Goal: Information Seeking & Learning: Find specific fact

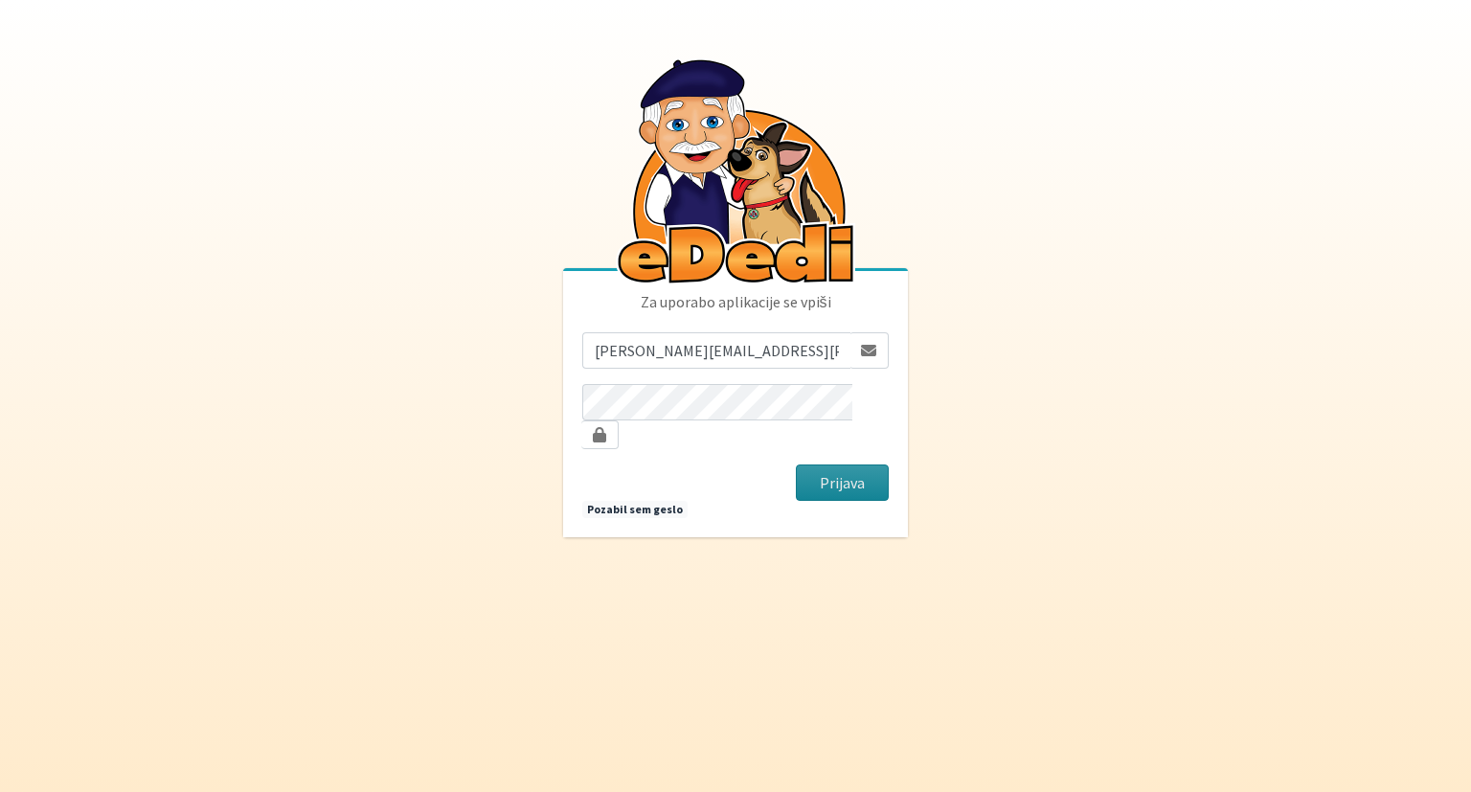
click at [857, 464] on button "Prijava" at bounding box center [842, 482] width 93 height 36
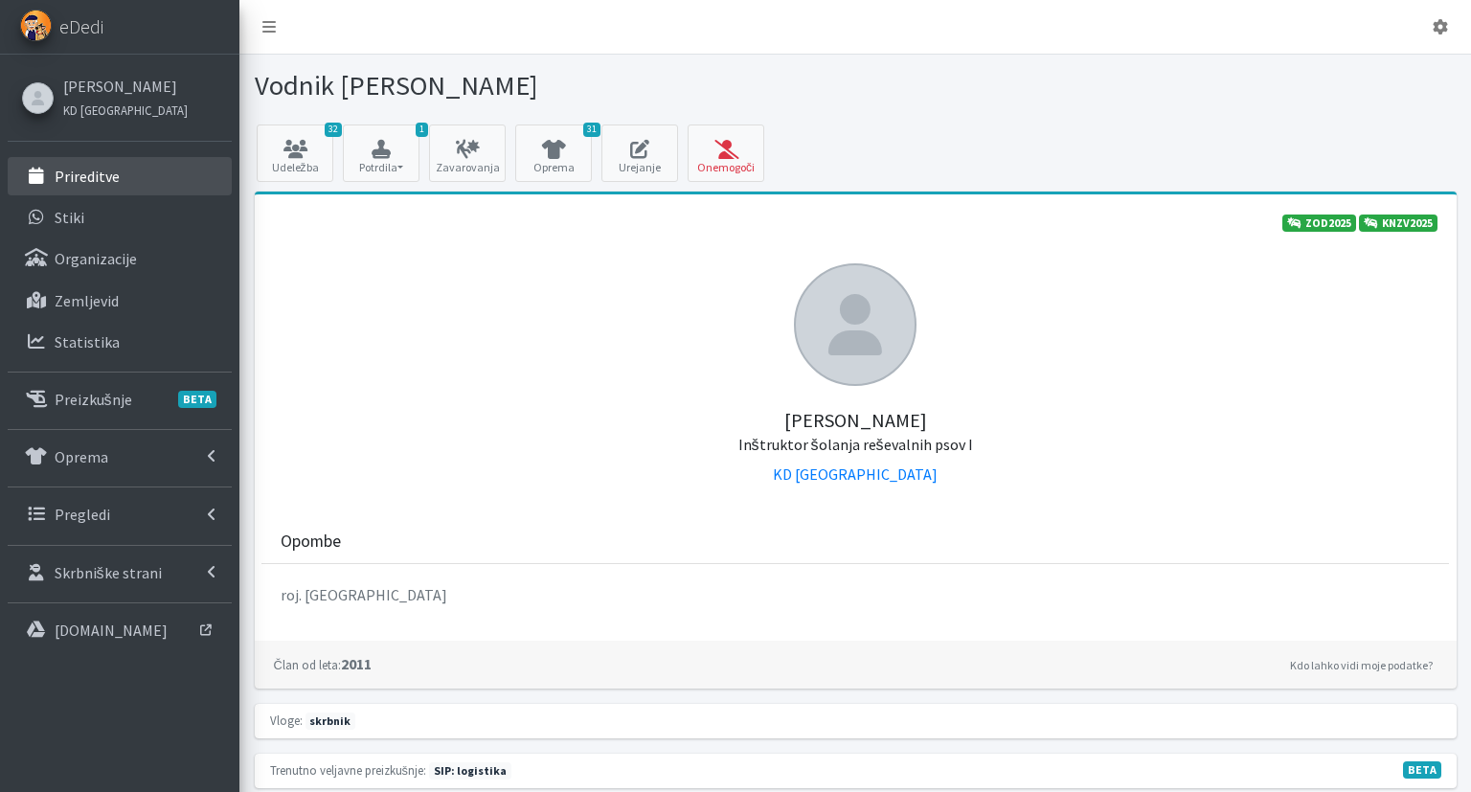
click at [110, 177] on p "Prireditve" at bounding box center [87, 176] width 65 height 19
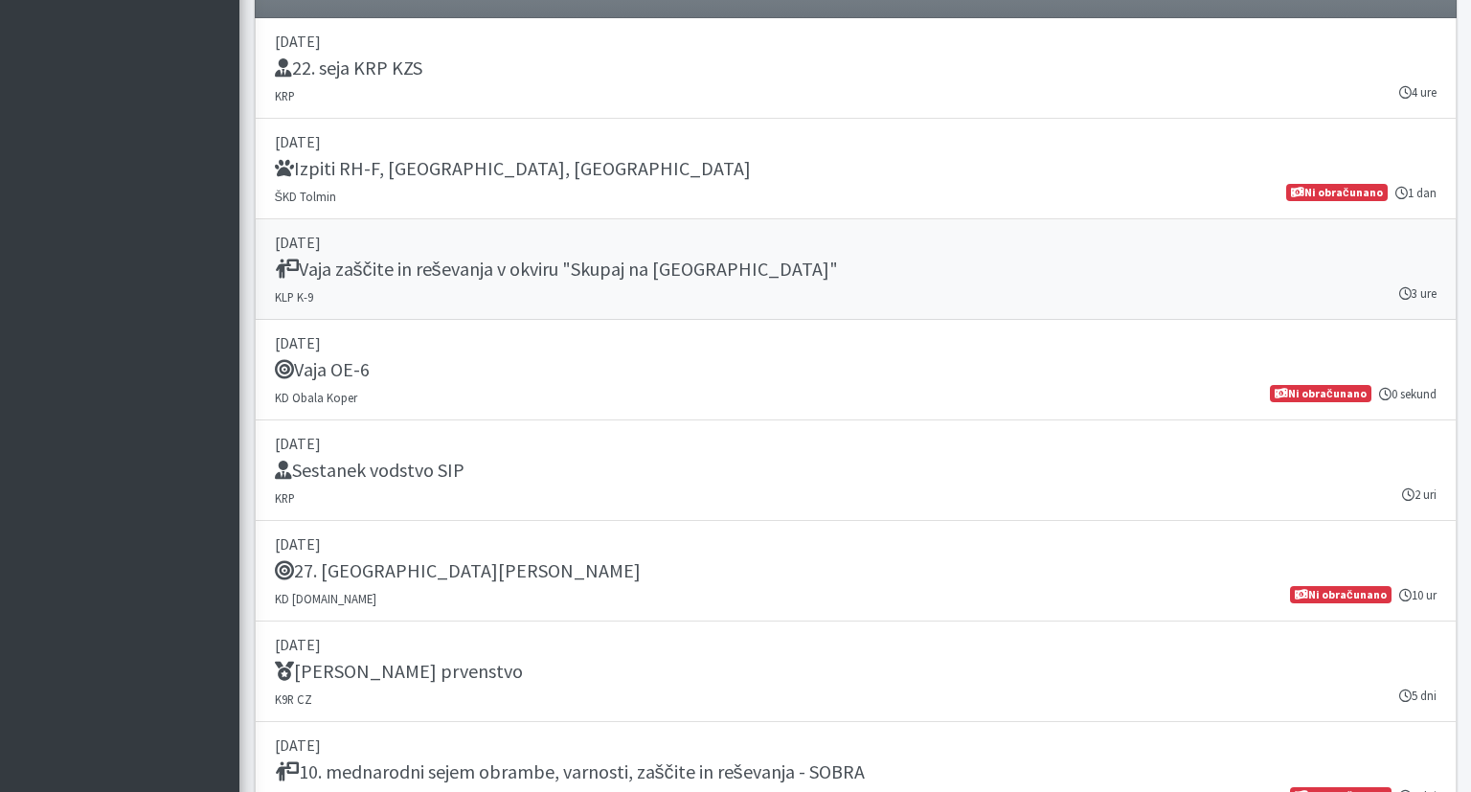
scroll to position [1617, 0]
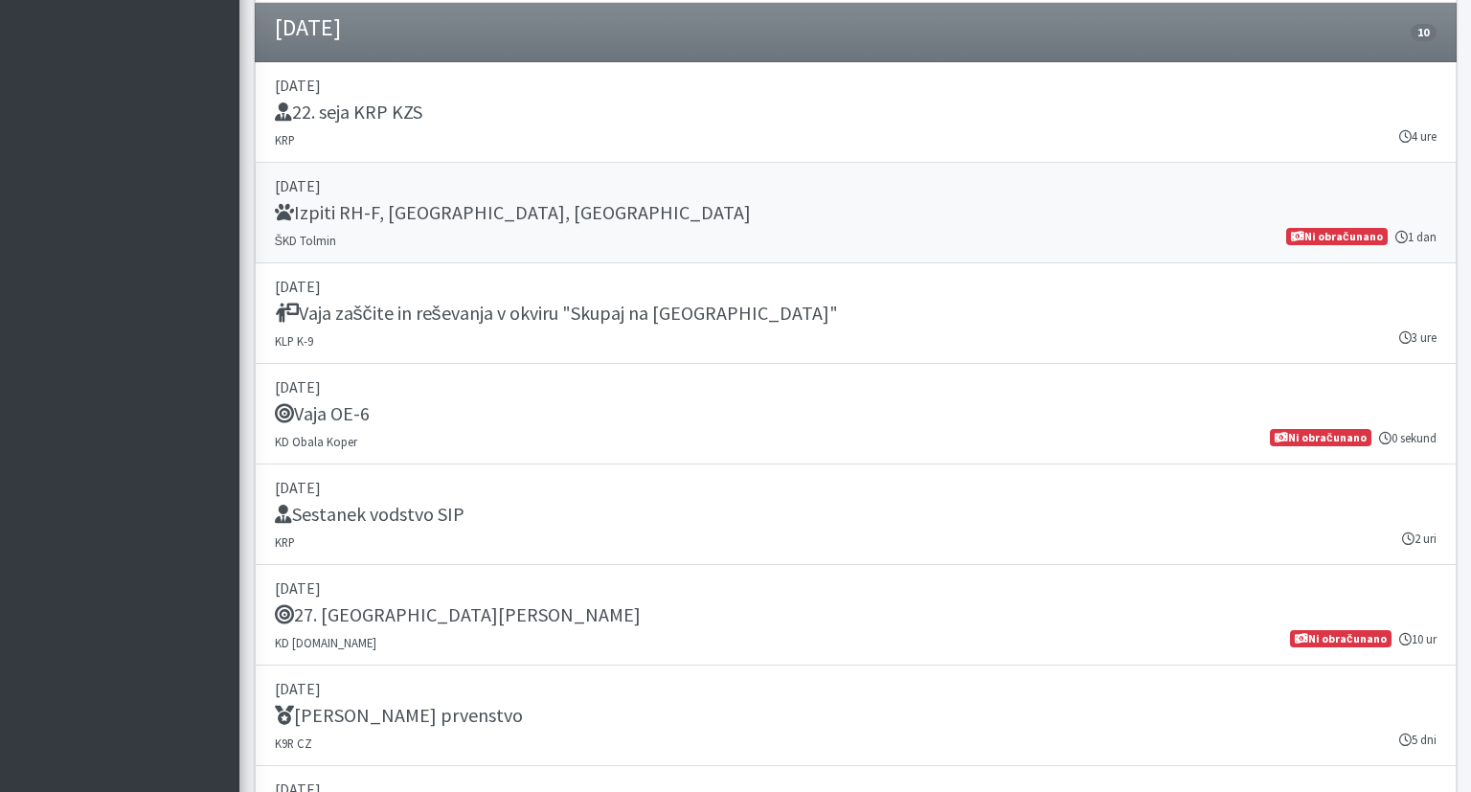
click at [784, 232] on link "06. september 2025 Izpiti RH-F, FL, MT ŠKD Tolmin 1 dan Ni obračunano" at bounding box center [856, 213] width 1202 height 101
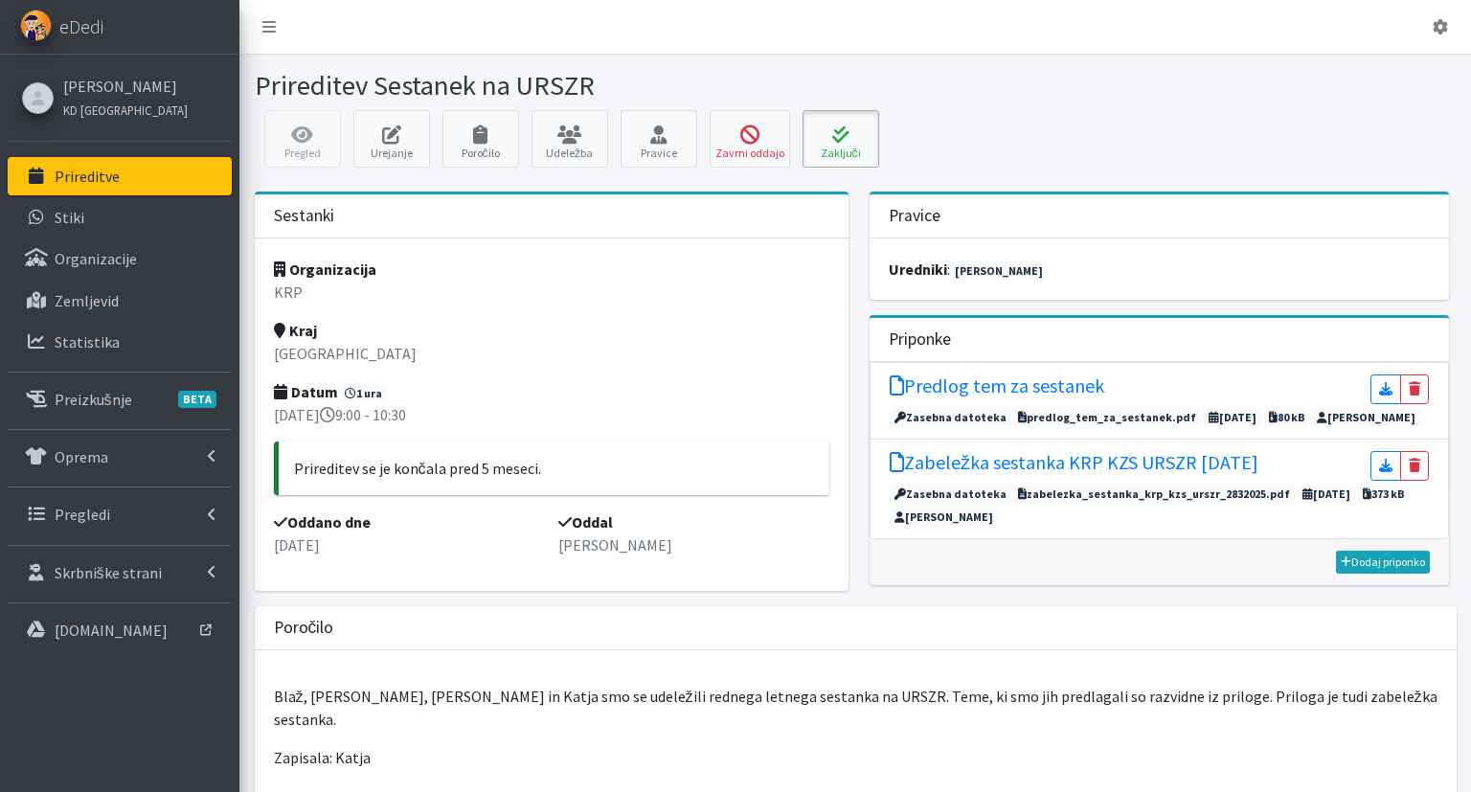
click at [829, 128] on icon at bounding box center [840, 134] width 65 height 19
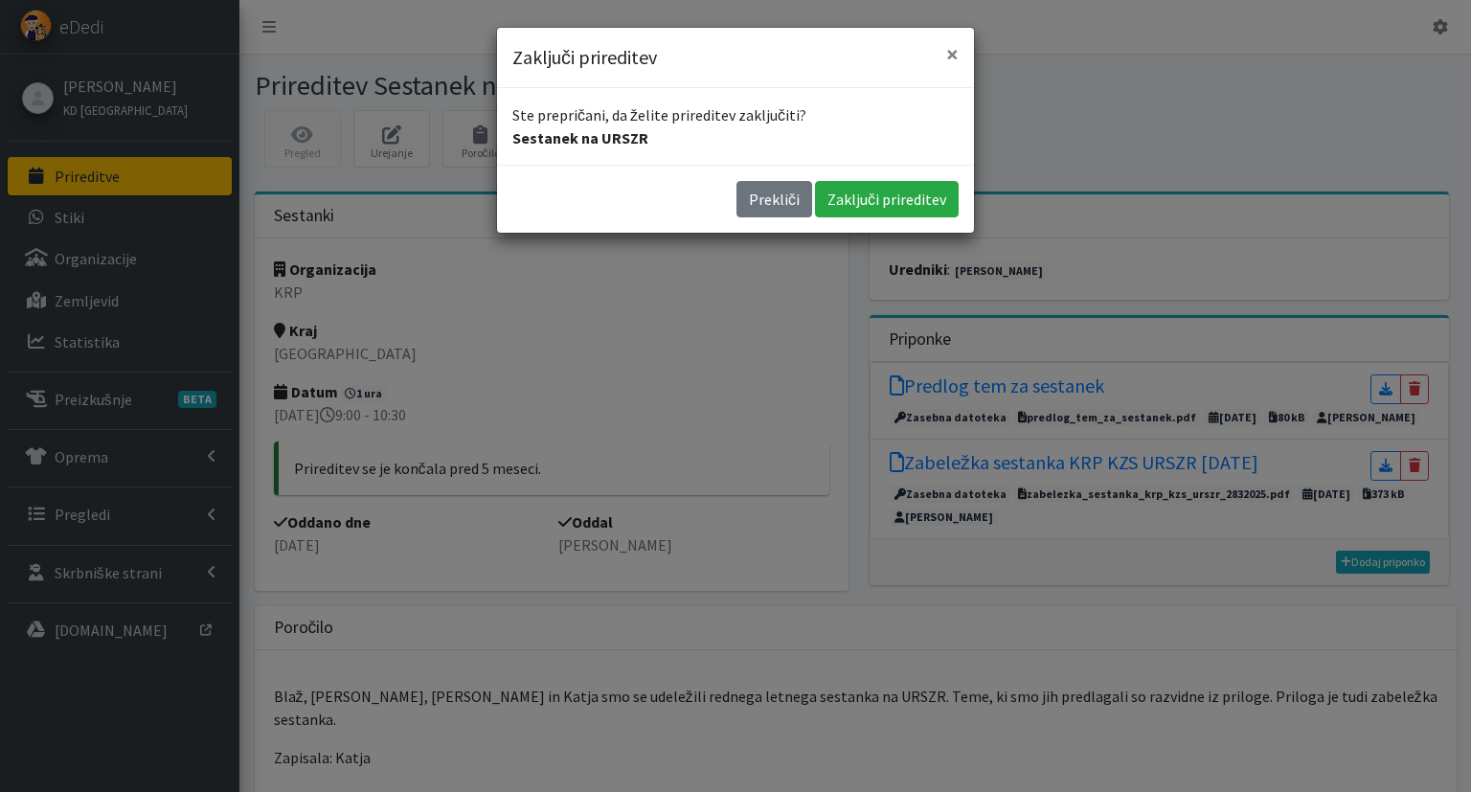
click at [859, 174] on div "Prekliči Zaključi prireditev" at bounding box center [735, 199] width 477 height 68
click at [859, 208] on button "Zaključi prireditev" at bounding box center [887, 199] width 144 height 36
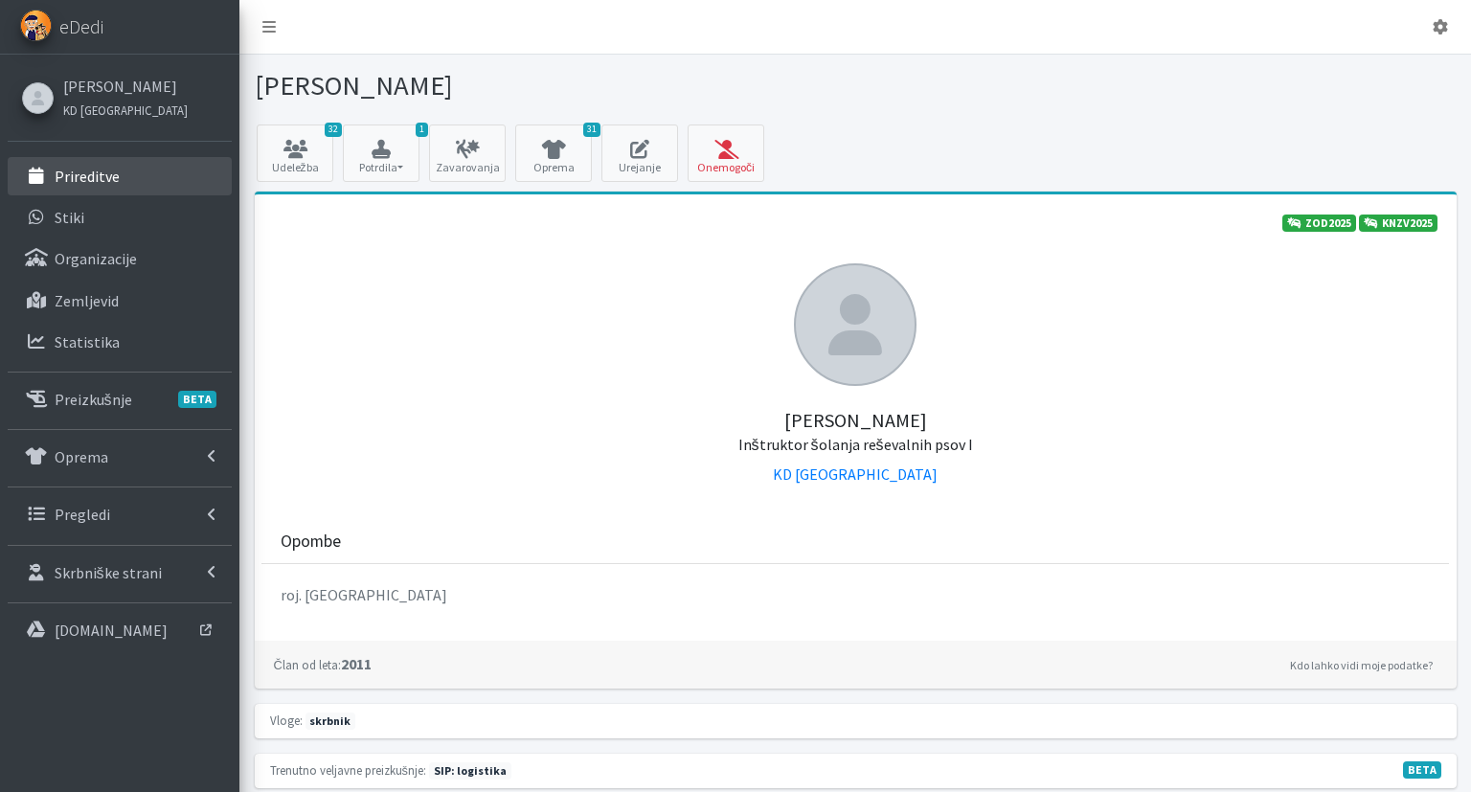
click at [146, 172] on link "Prireditve" at bounding box center [120, 176] width 224 height 38
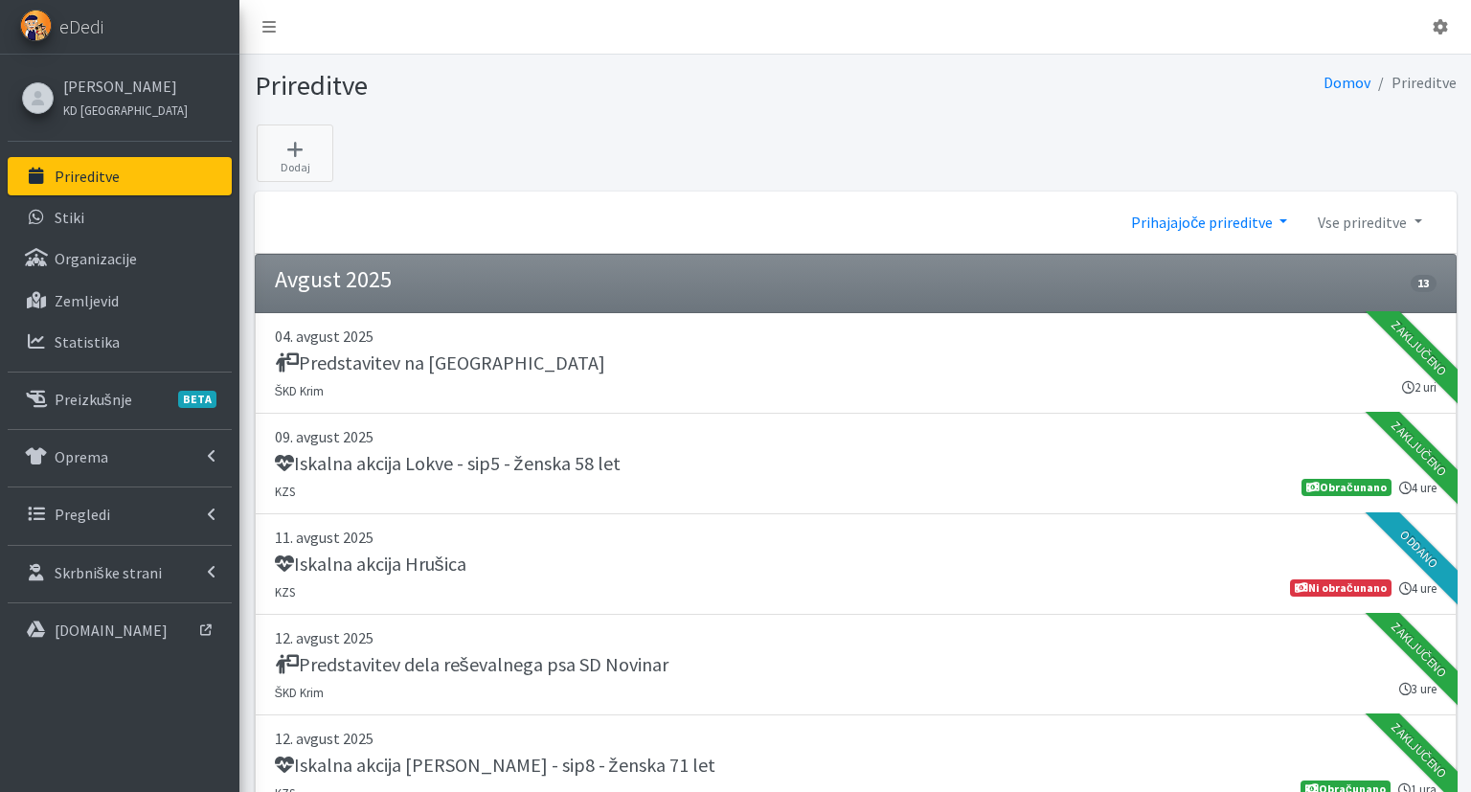
click at [1253, 223] on link "Prihajajoče prireditve" at bounding box center [1208, 222] width 187 height 38
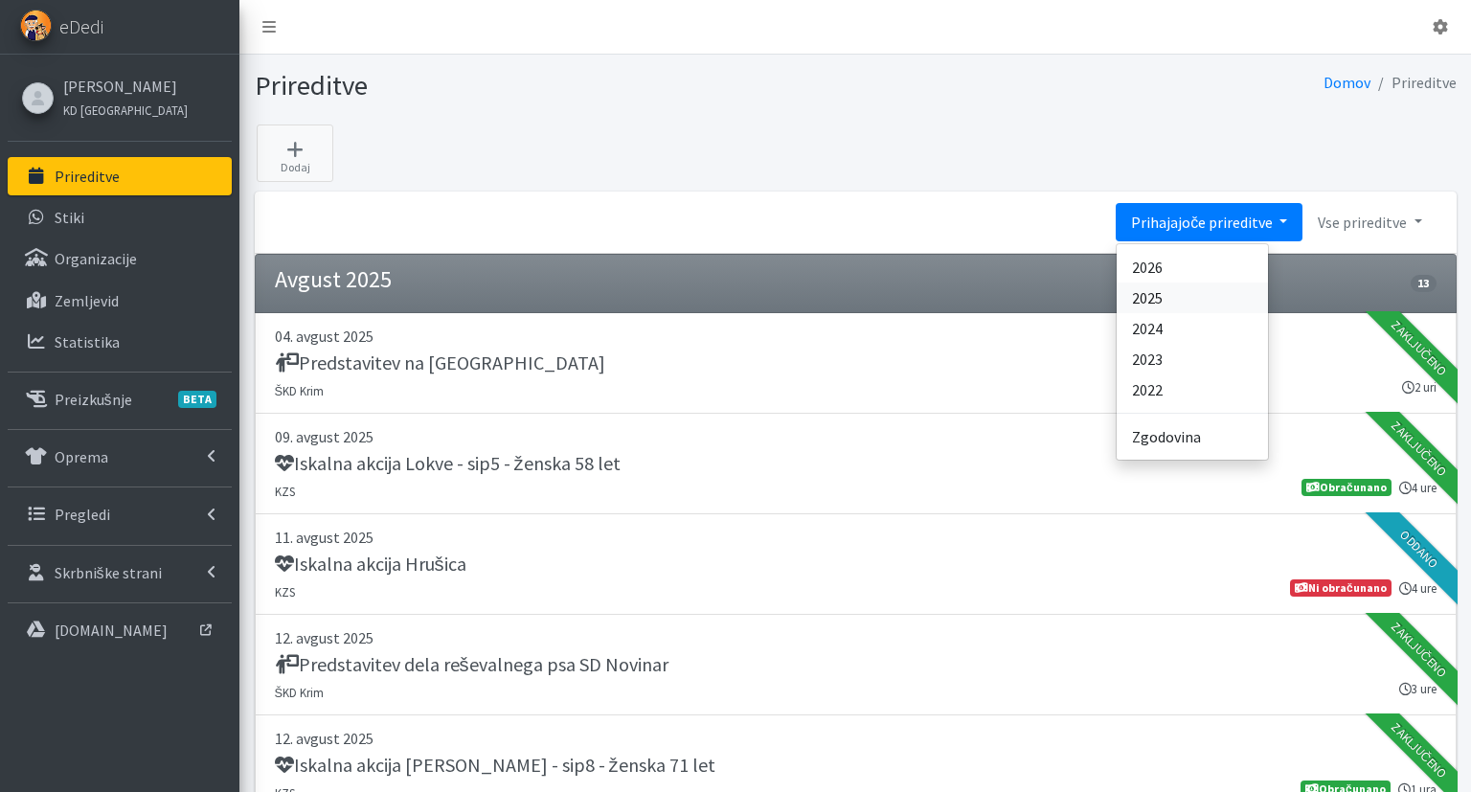
click at [1198, 292] on link "2025" at bounding box center [1191, 297] width 151 height 31
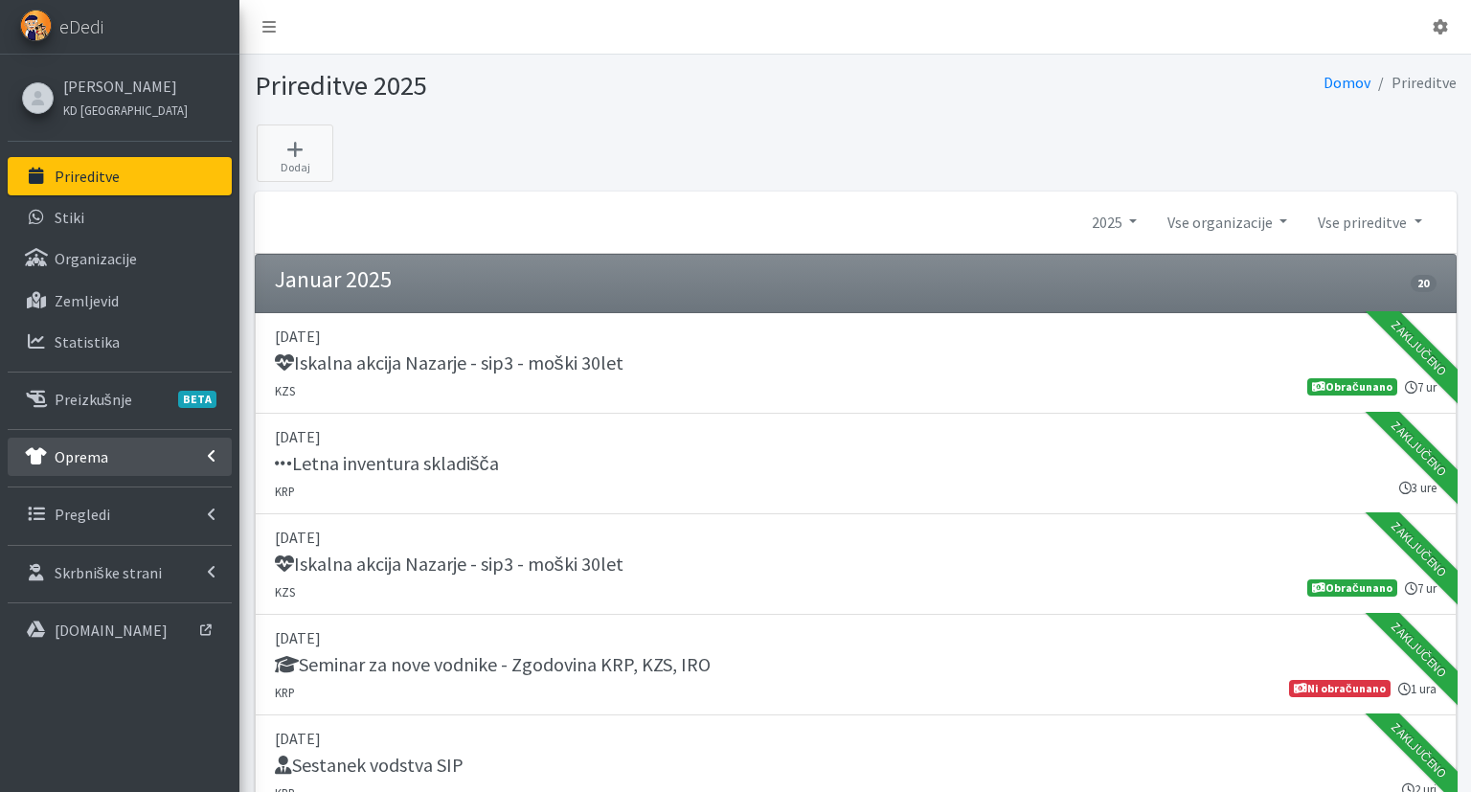
click at [117, 461] on link "Oprema" at bounding box center [120, 457] width 224 height 38
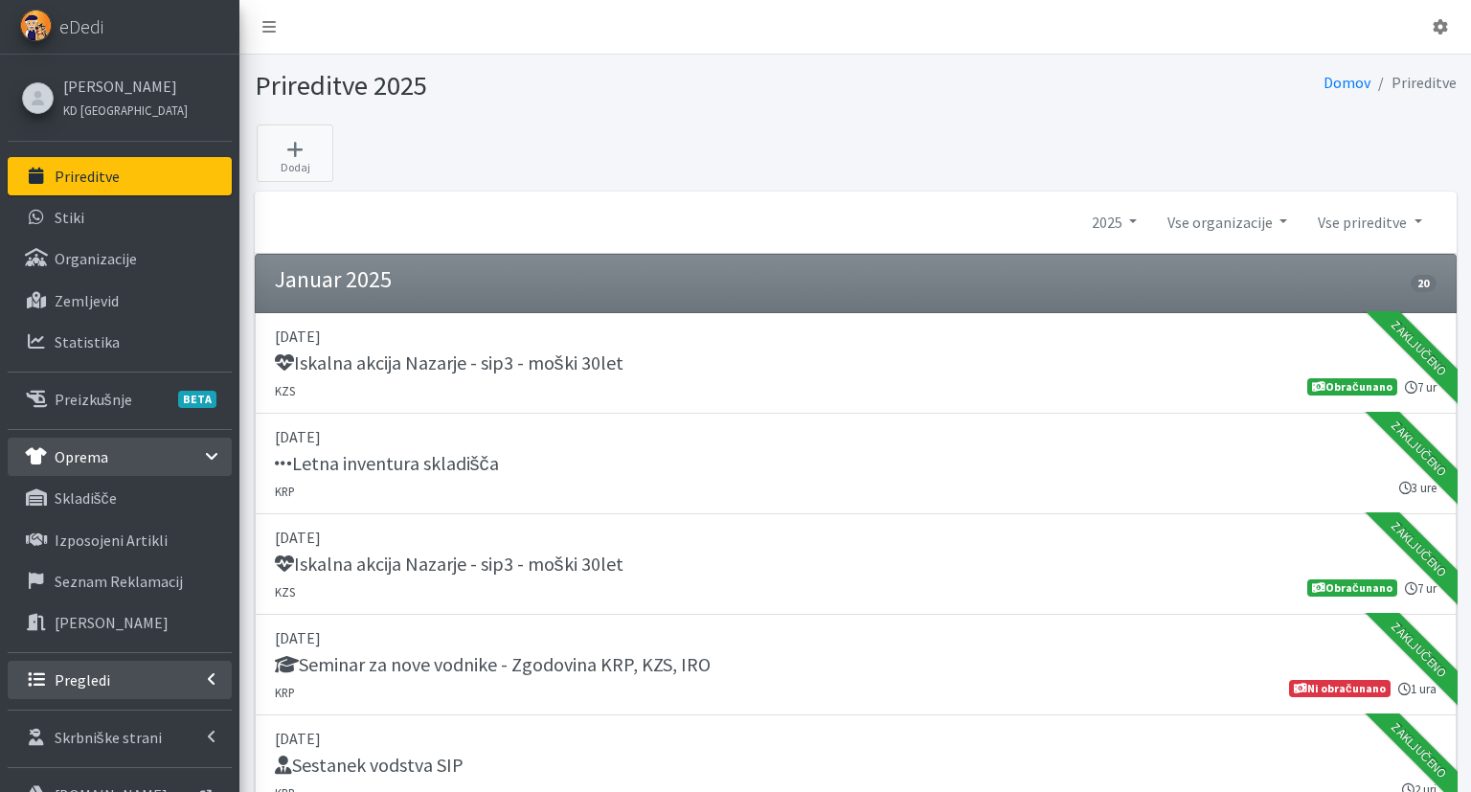
click at [71, 692] on link "Pregledi" at bounding box center [120, 680] width 224 height 38
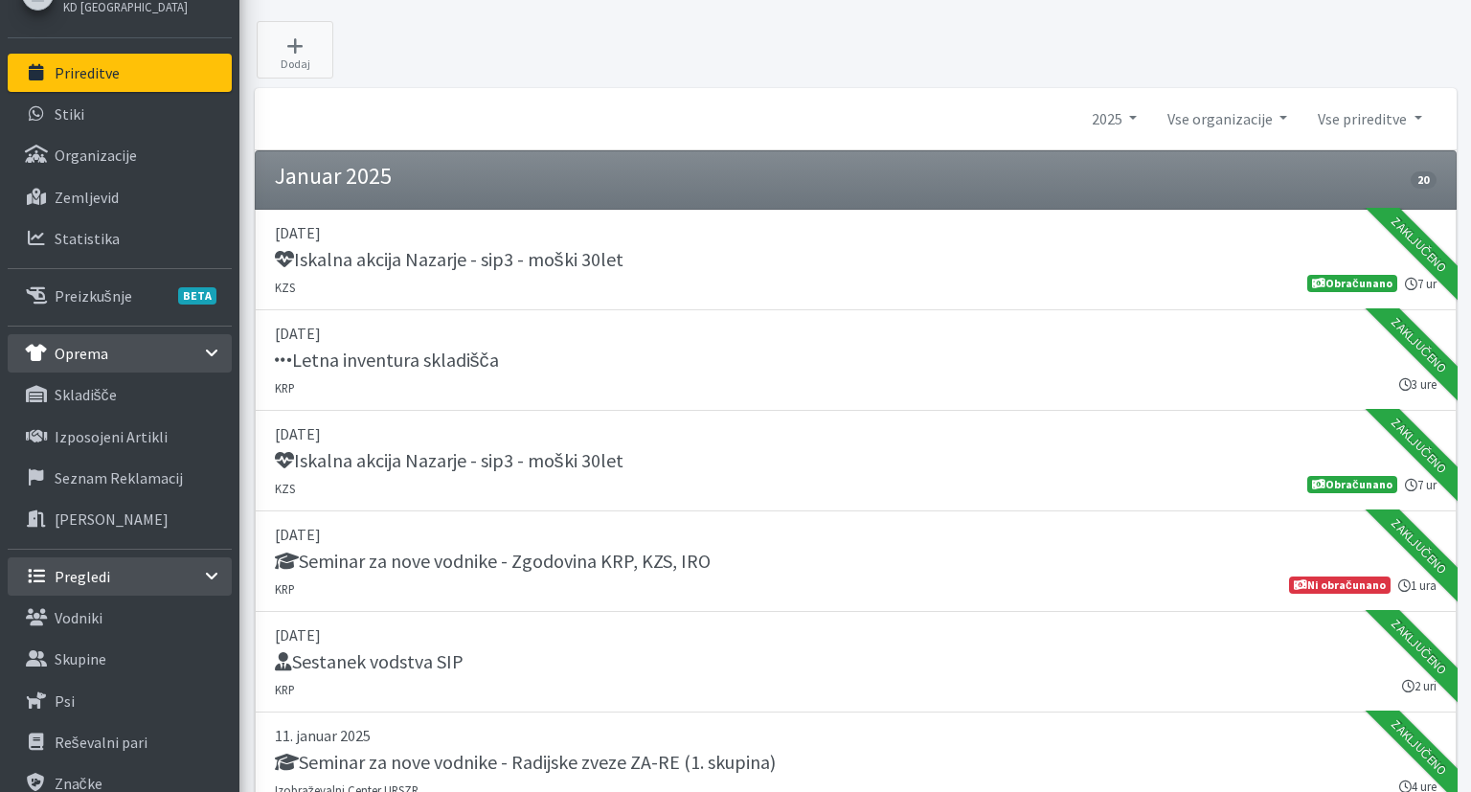
scroll to position [202, 0]
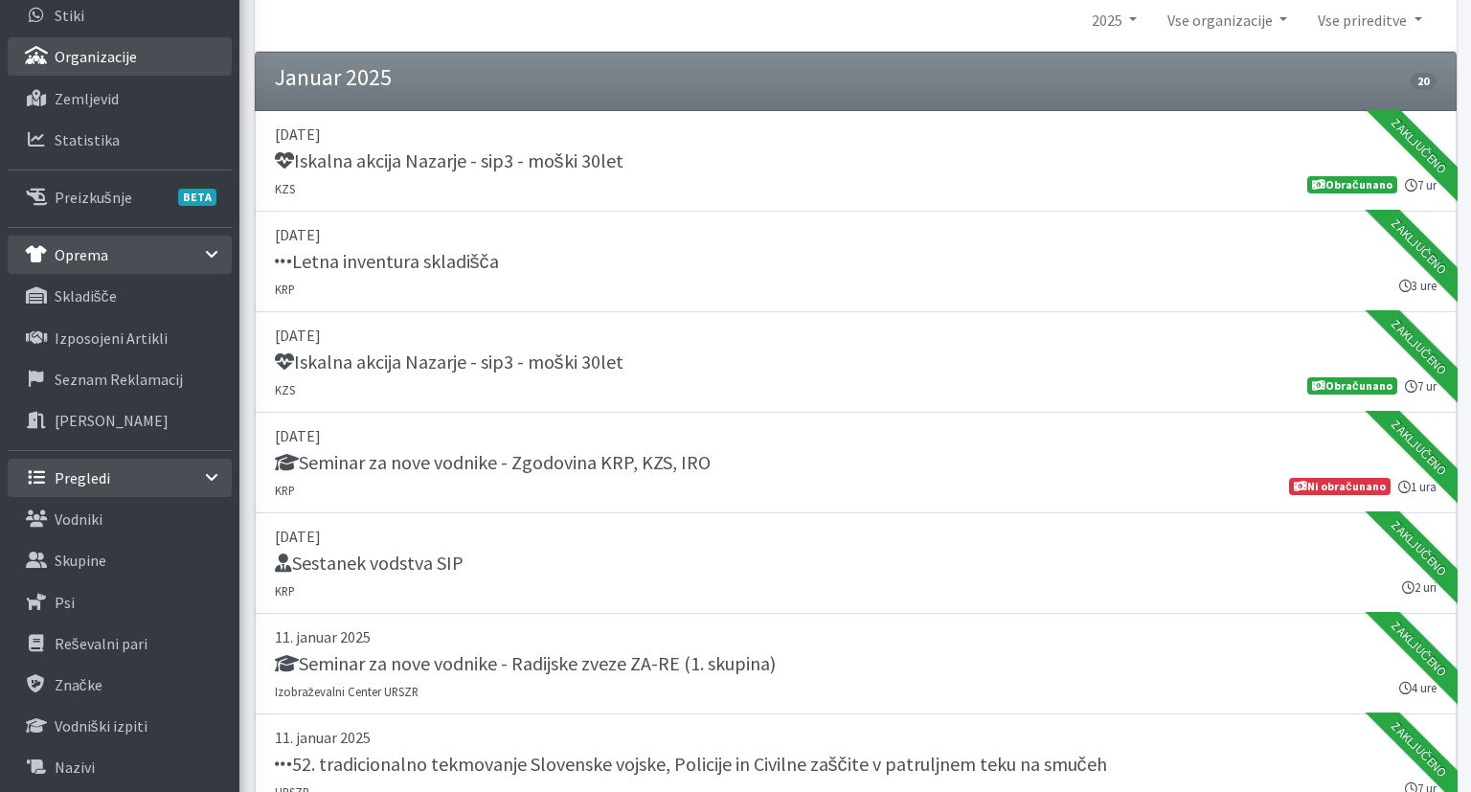
click at [109, 52] on p "Organizacije" at bounding box center [96, 56] width 82 height 19
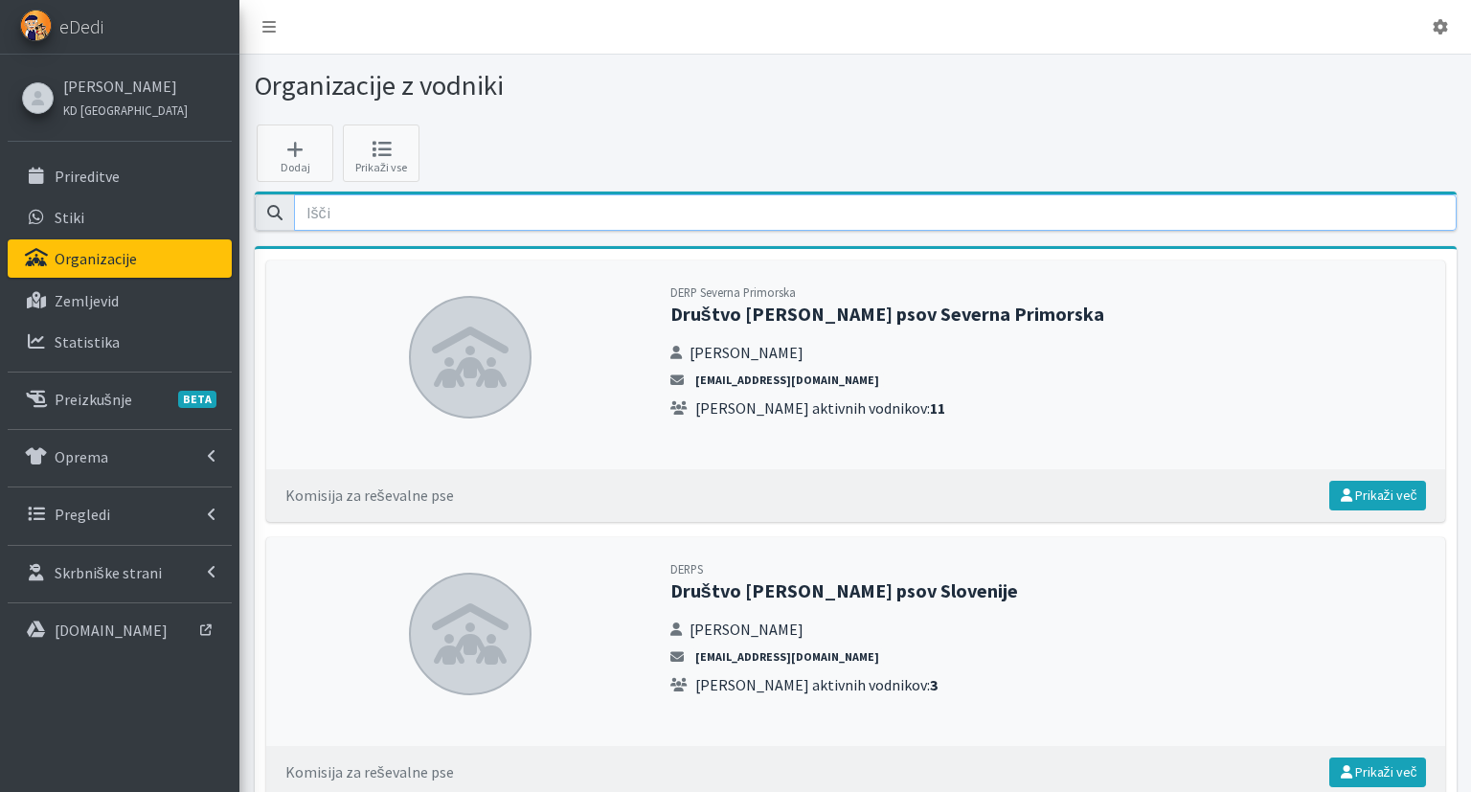
click at [1326, 209] on input "email" at bounding box center [875, 212] width 1162 height 36
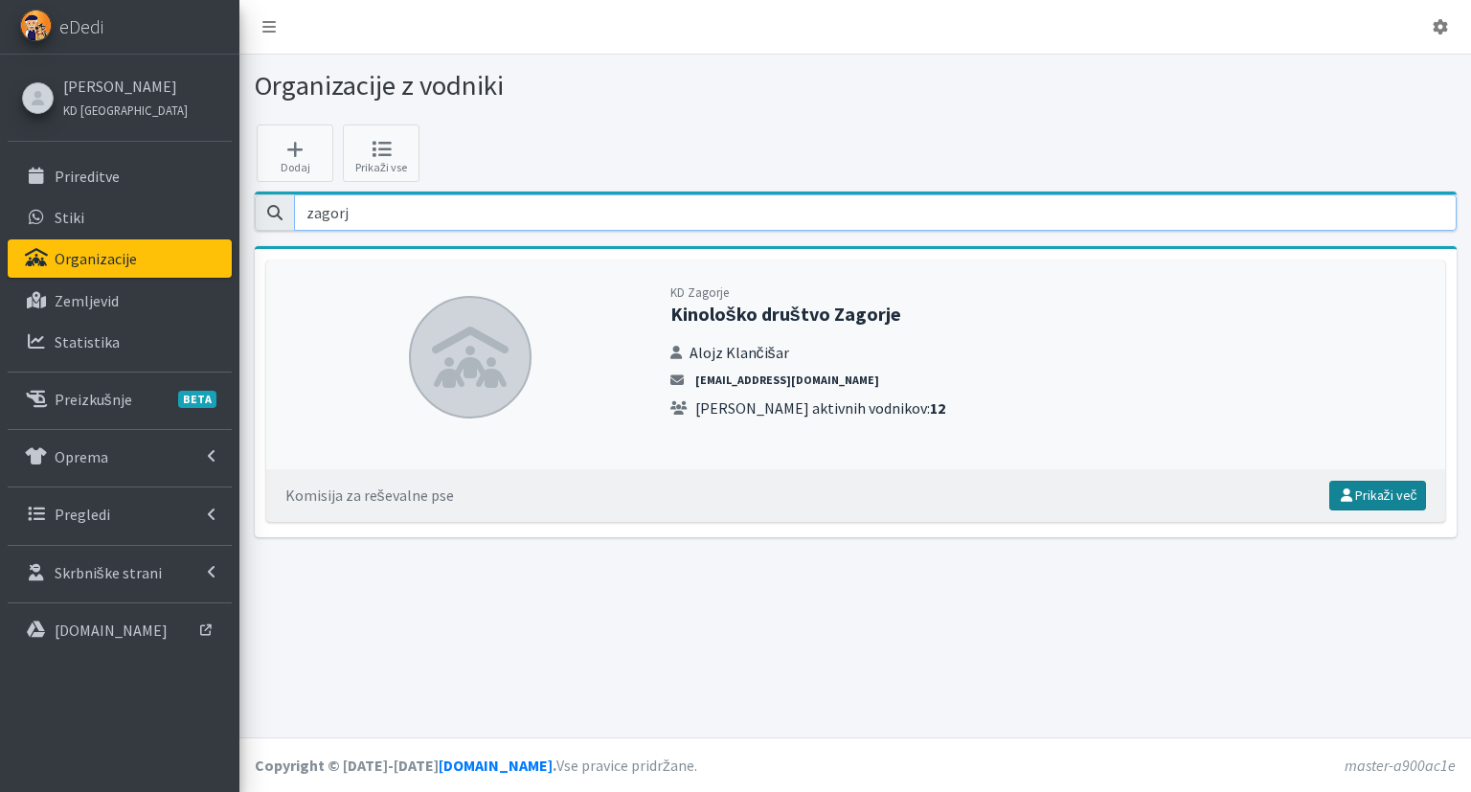
type input "zagorj"
click at [1360, 491] on link "Prikaži več" at bounding box center [1377, 496] width 97 height 30
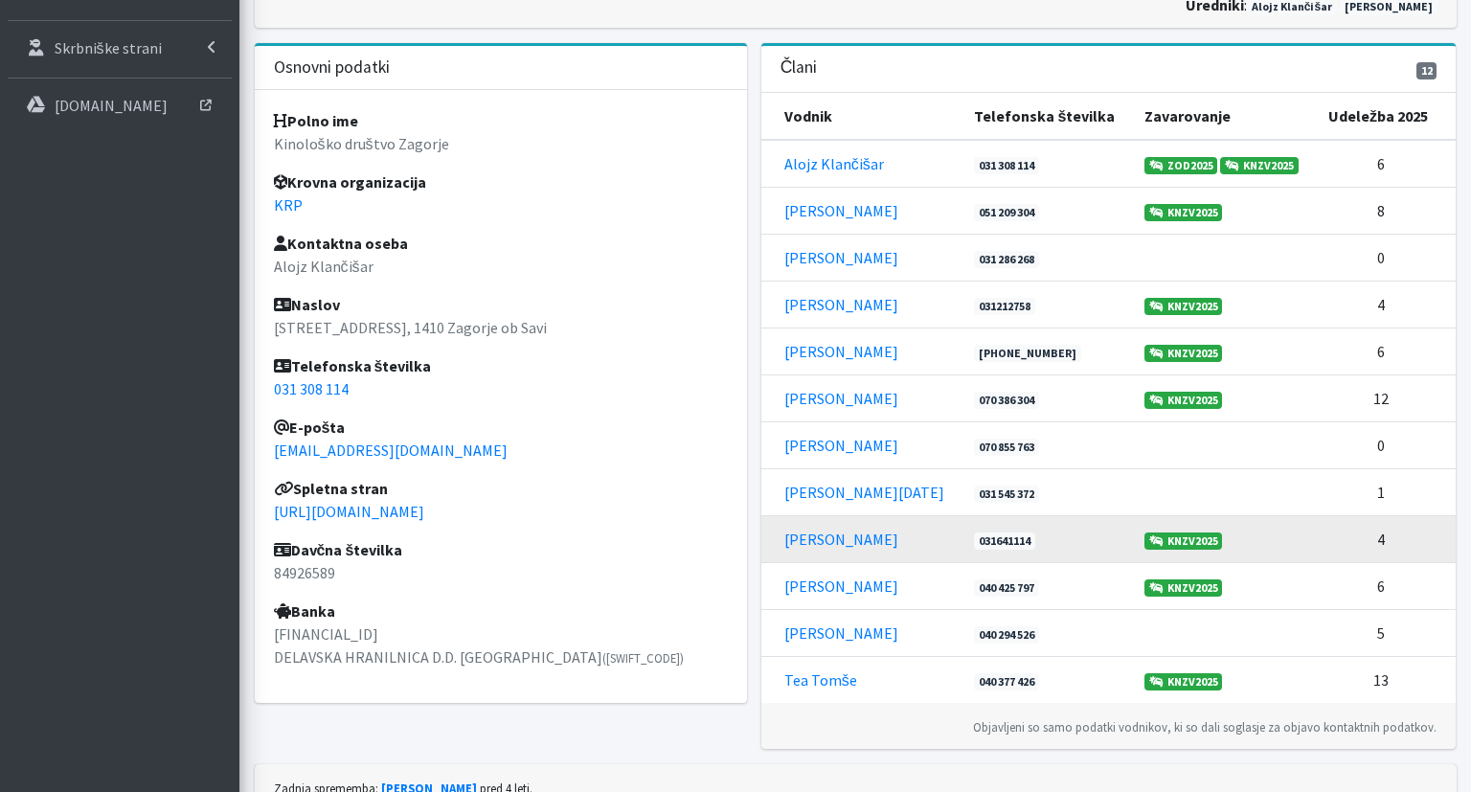
scroll to position [404, 0]
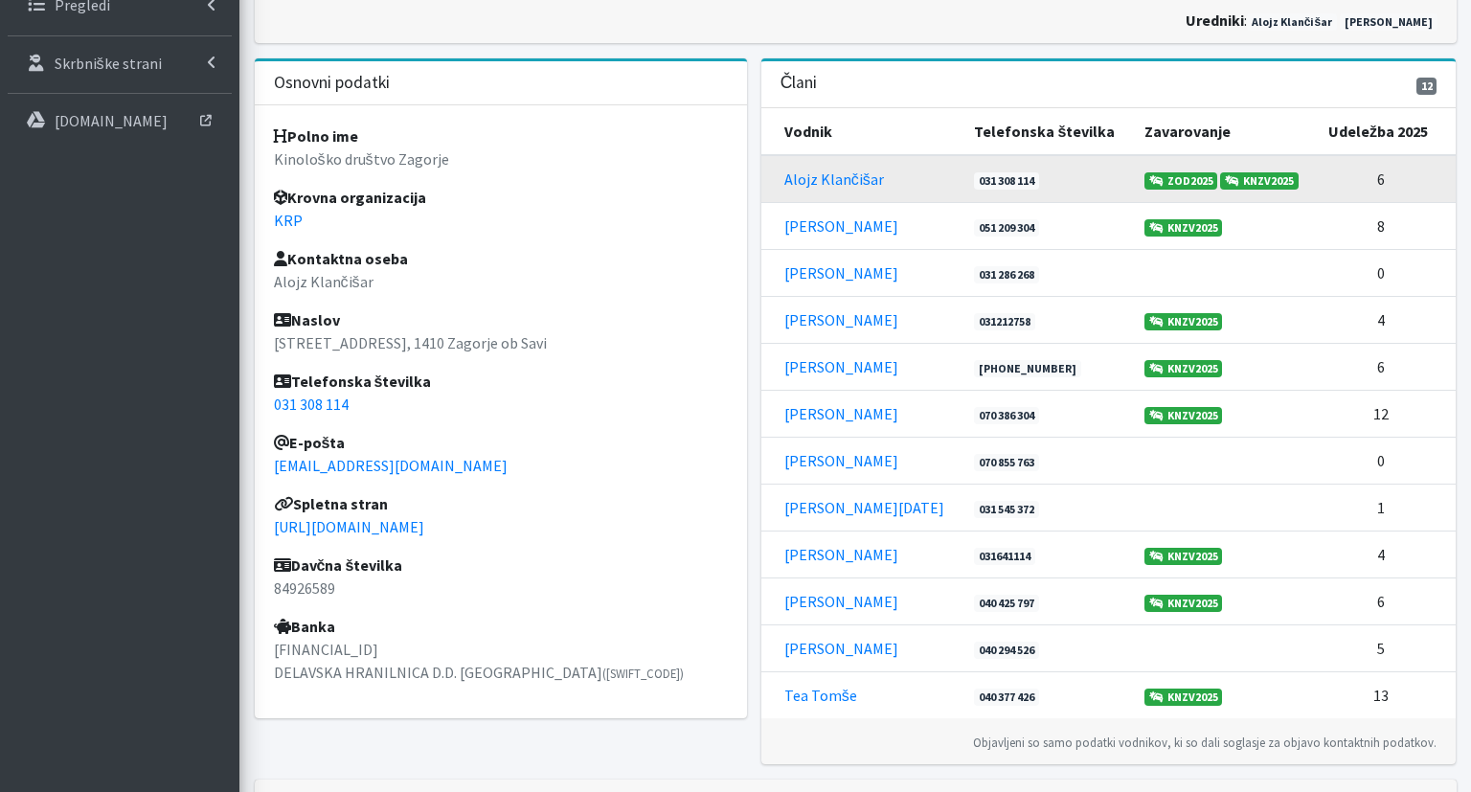
scroll to position [606, 0]
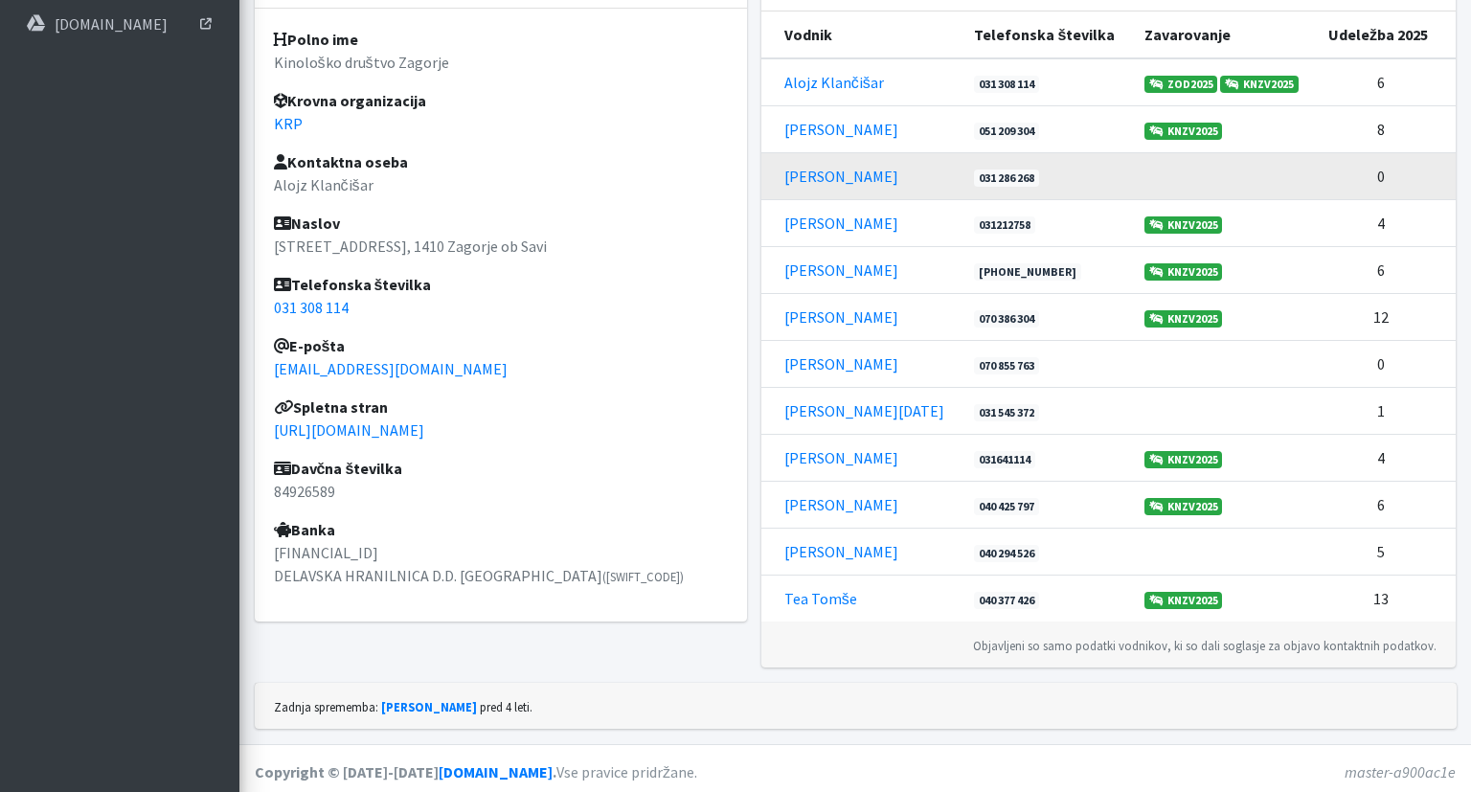
click at [1158, 165] on td at bounding box center [1225, 175] width 184 height 47
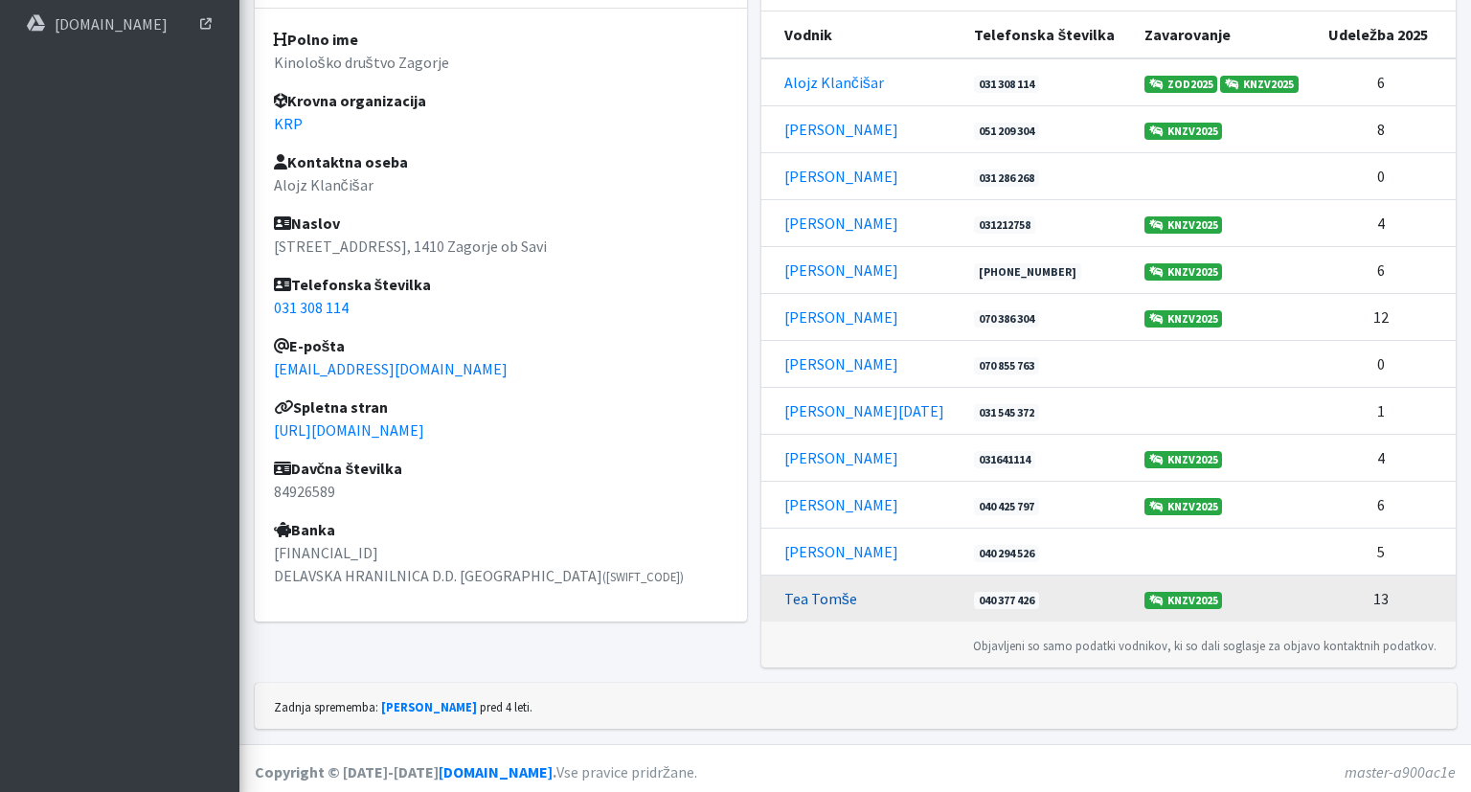
click at [810, 589] on link "Tea Tomše" at bounding box center [820, 598] width 73 height 19
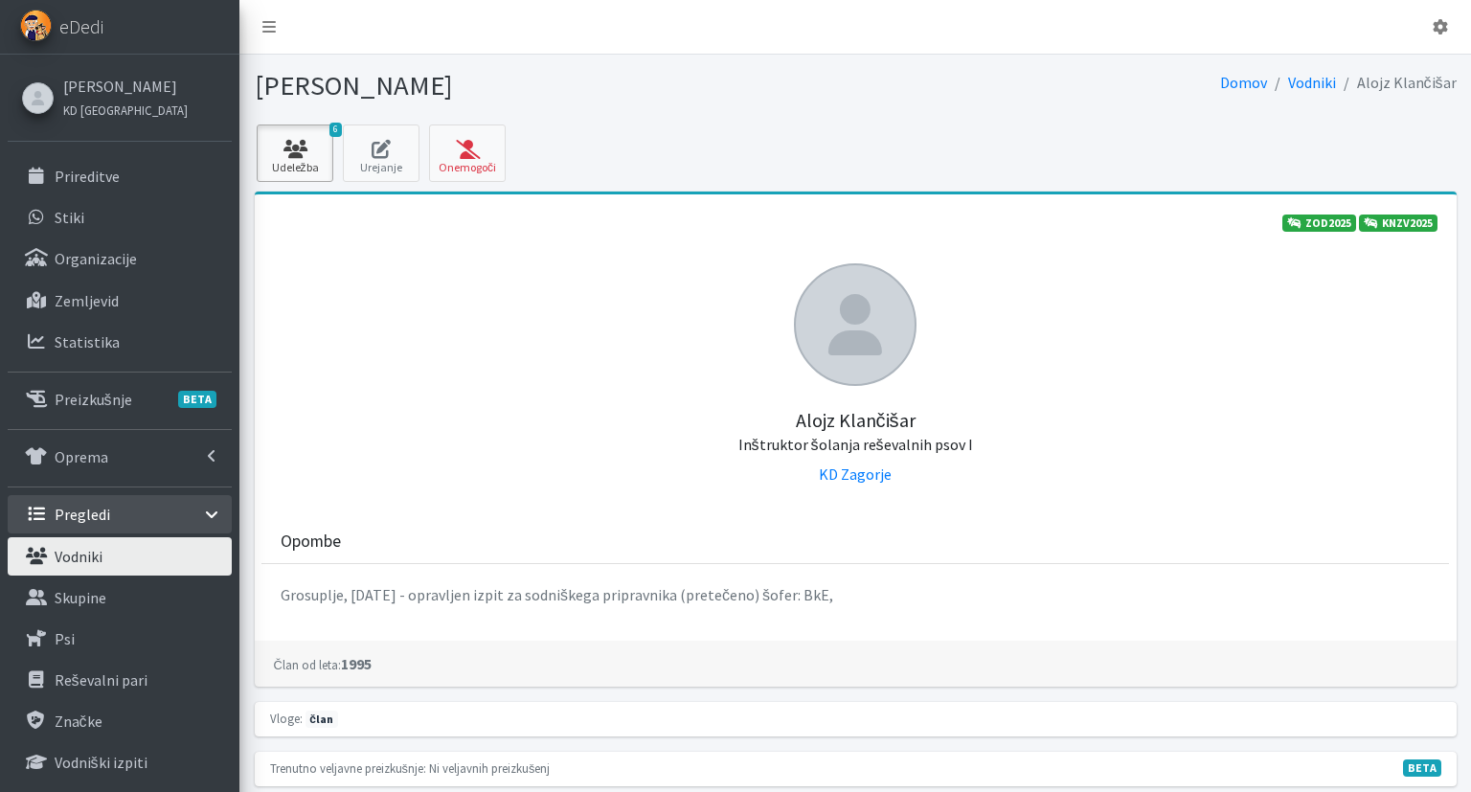
click at [274, 146] on icon at bounding box center [294, 149] width 65 height 19
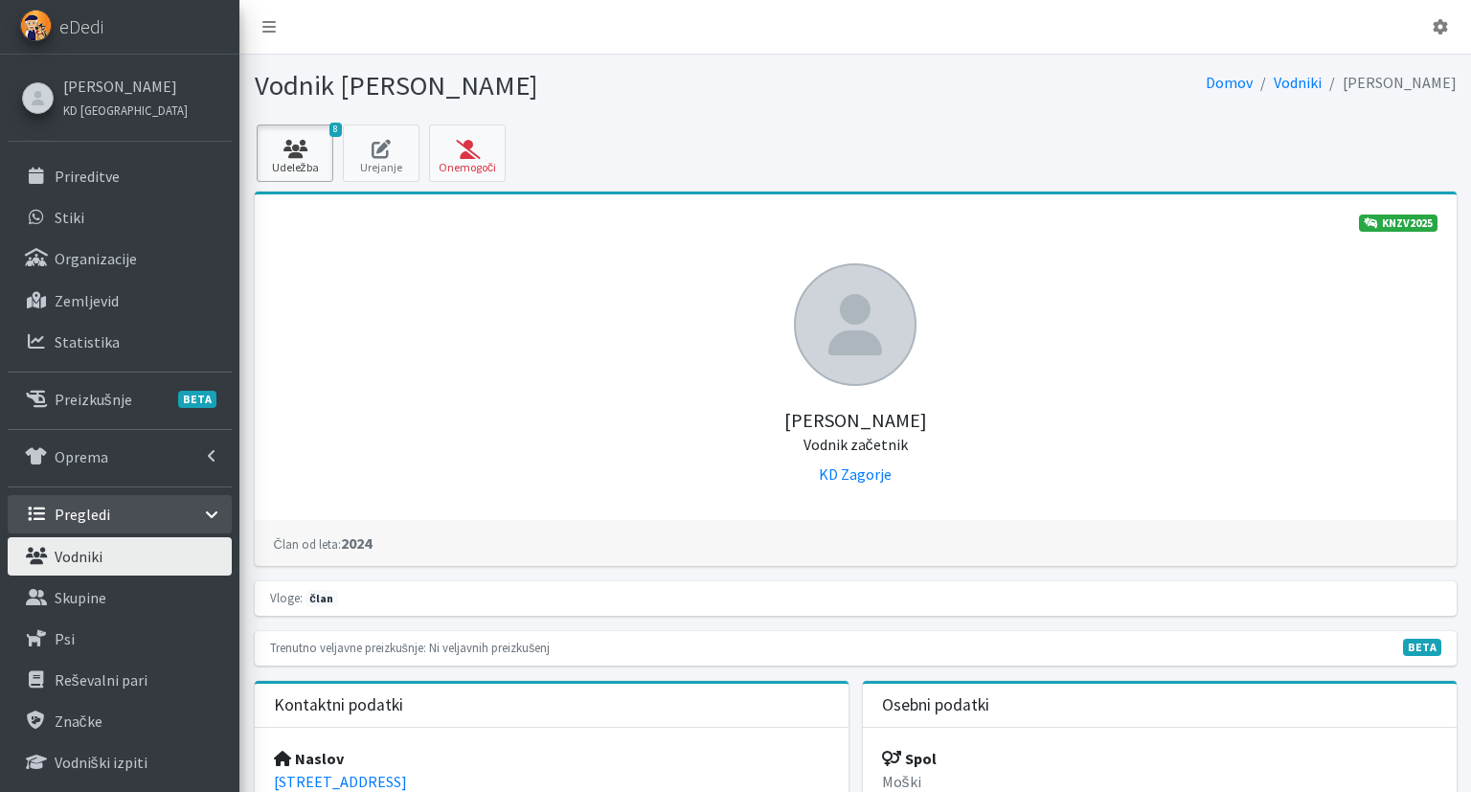
click at [301, 157] on icon at bounding box center [294, 149] width 65 height 19
click at [293, 129] on link "6 Udeležba" at bounding box center [295, 152] width 77 height 57
click at [313, 149] on icon at bounding box center [294, 149] width 65 height 19
click at [321, 156] on icon at bounding box center [294, 149] width 65 height 19
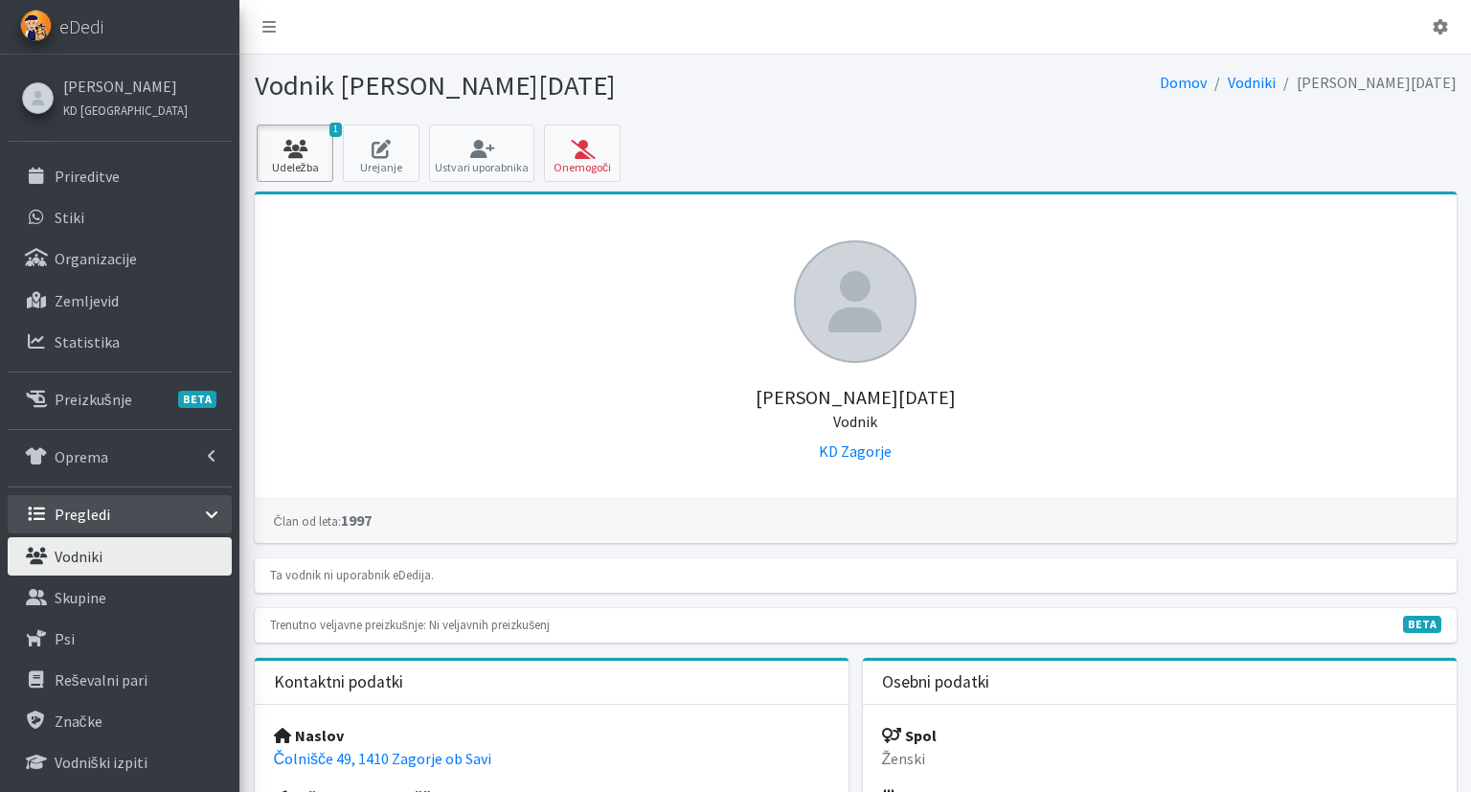
click at [295, 162] on link "1 Udeležba" at bounding box center [295, 152] width 77 height 57
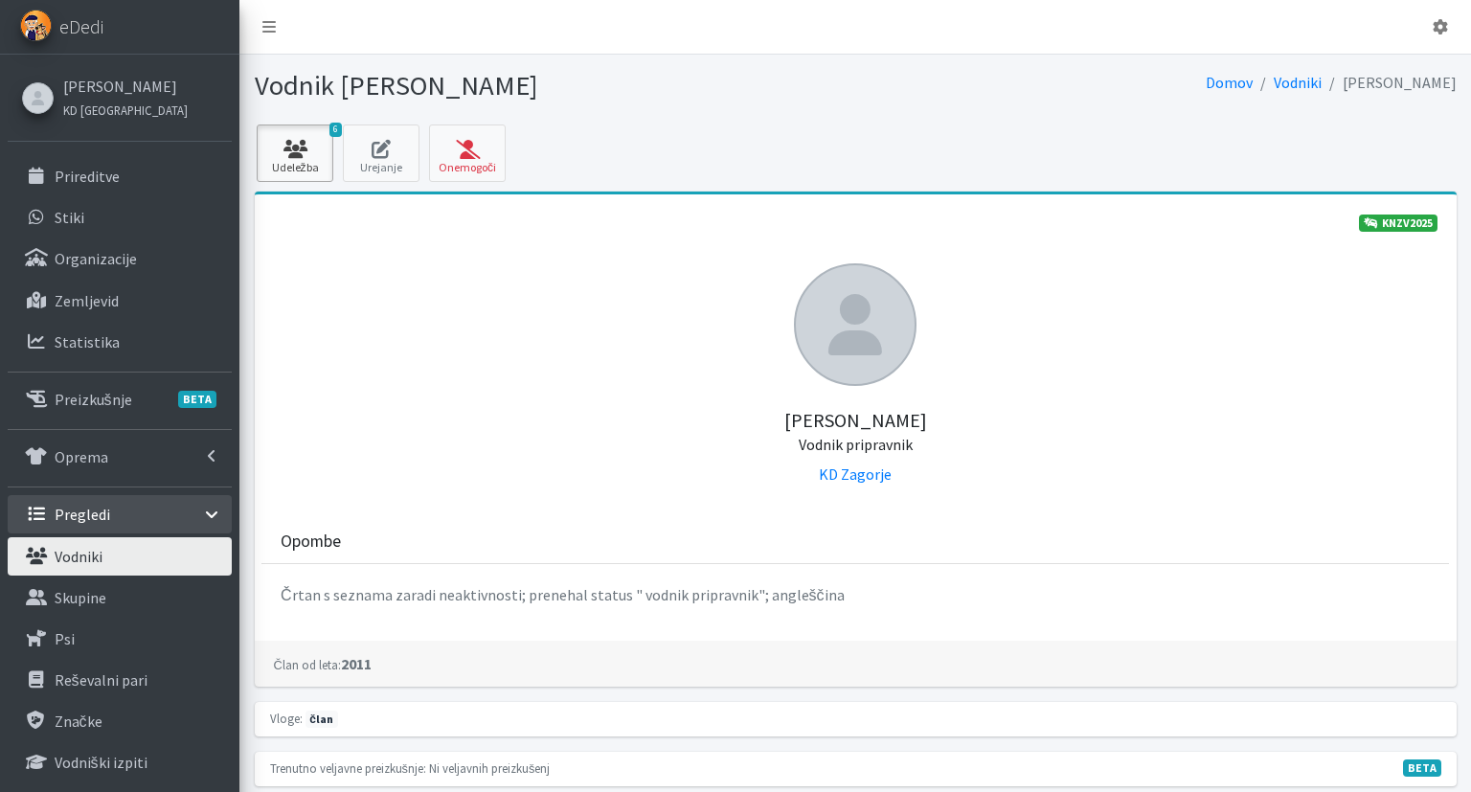
click at [314, 147] on icon at bounding box center [294, 149] width 65 height 19
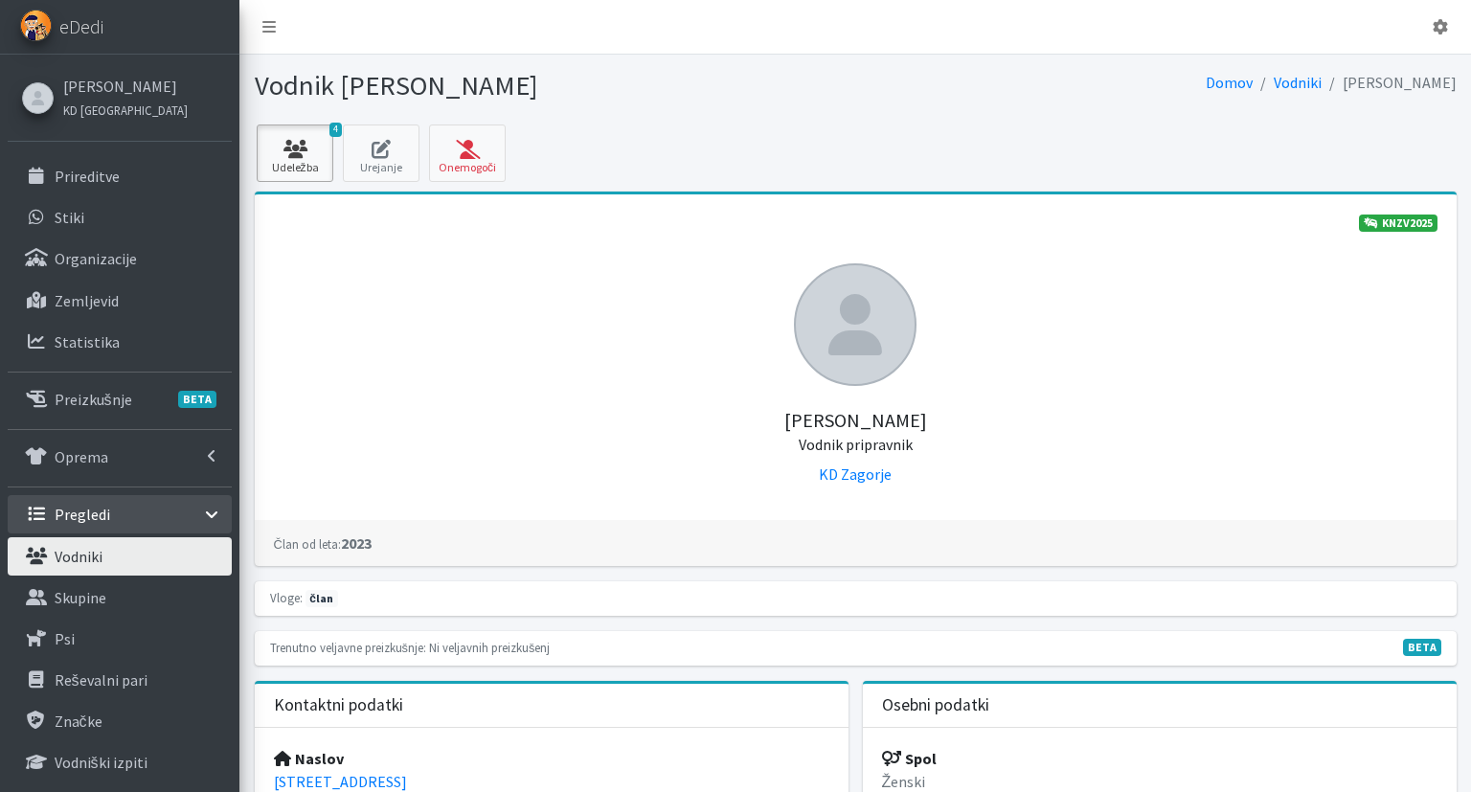
click at [316, 146] on icon at bounding box center [294, 149] width 65 height 19
click at [279, 169] on link "13 Udeležba" at bounding box center [295, 152] width 77 height 57
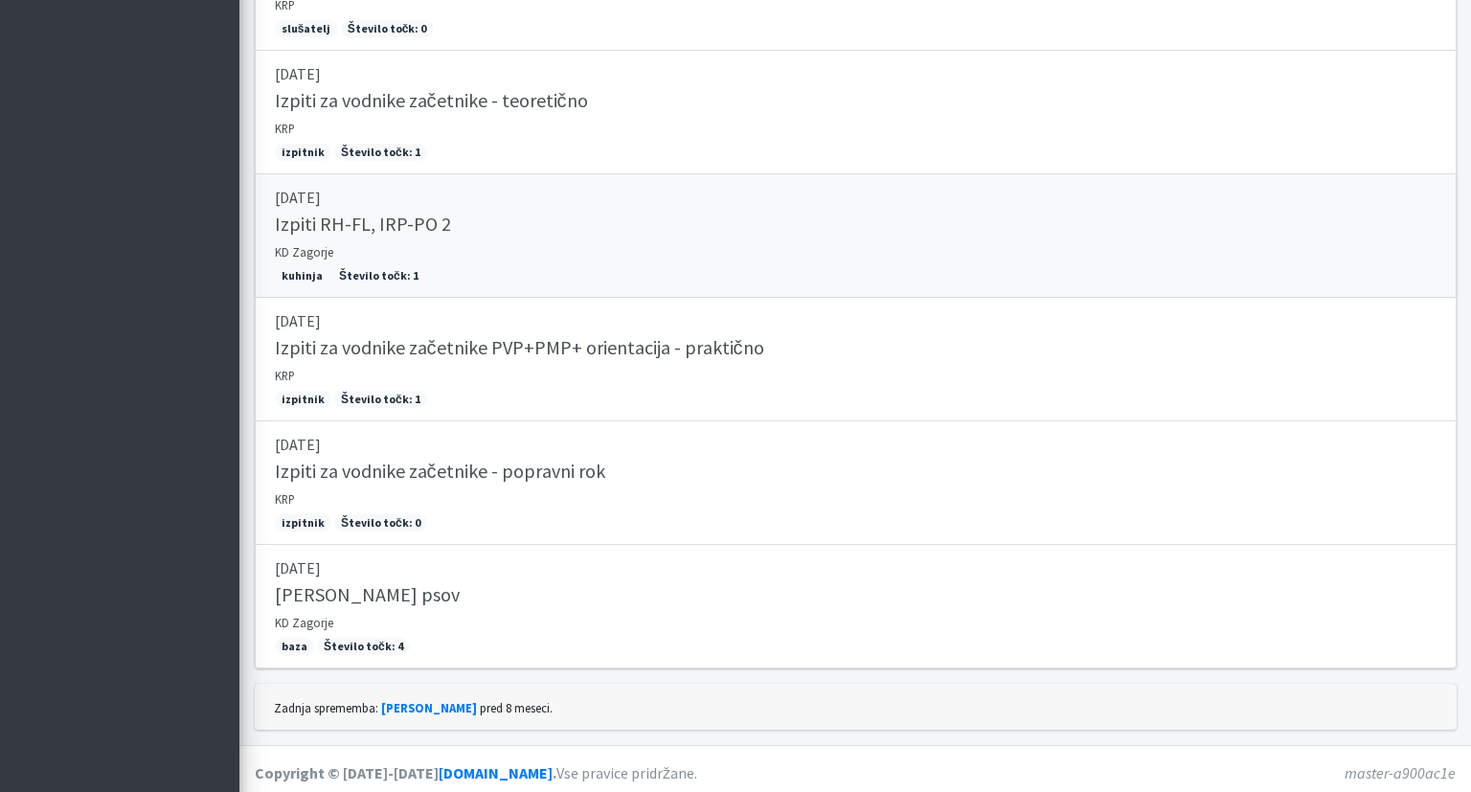
scroll to position [2089, 0]
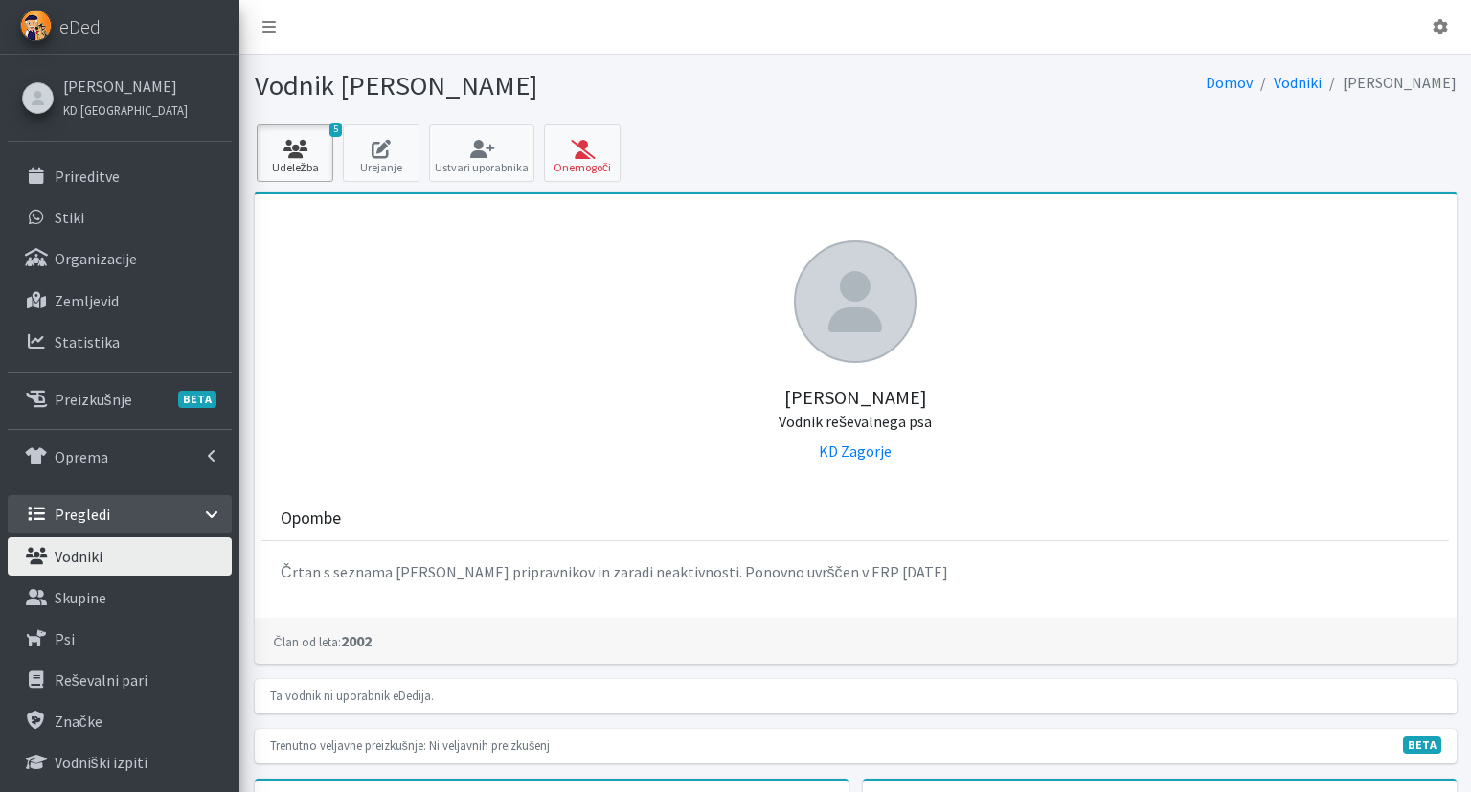
click at [327, 147] on icon at bounding box center [294, 149] width 65 height 19
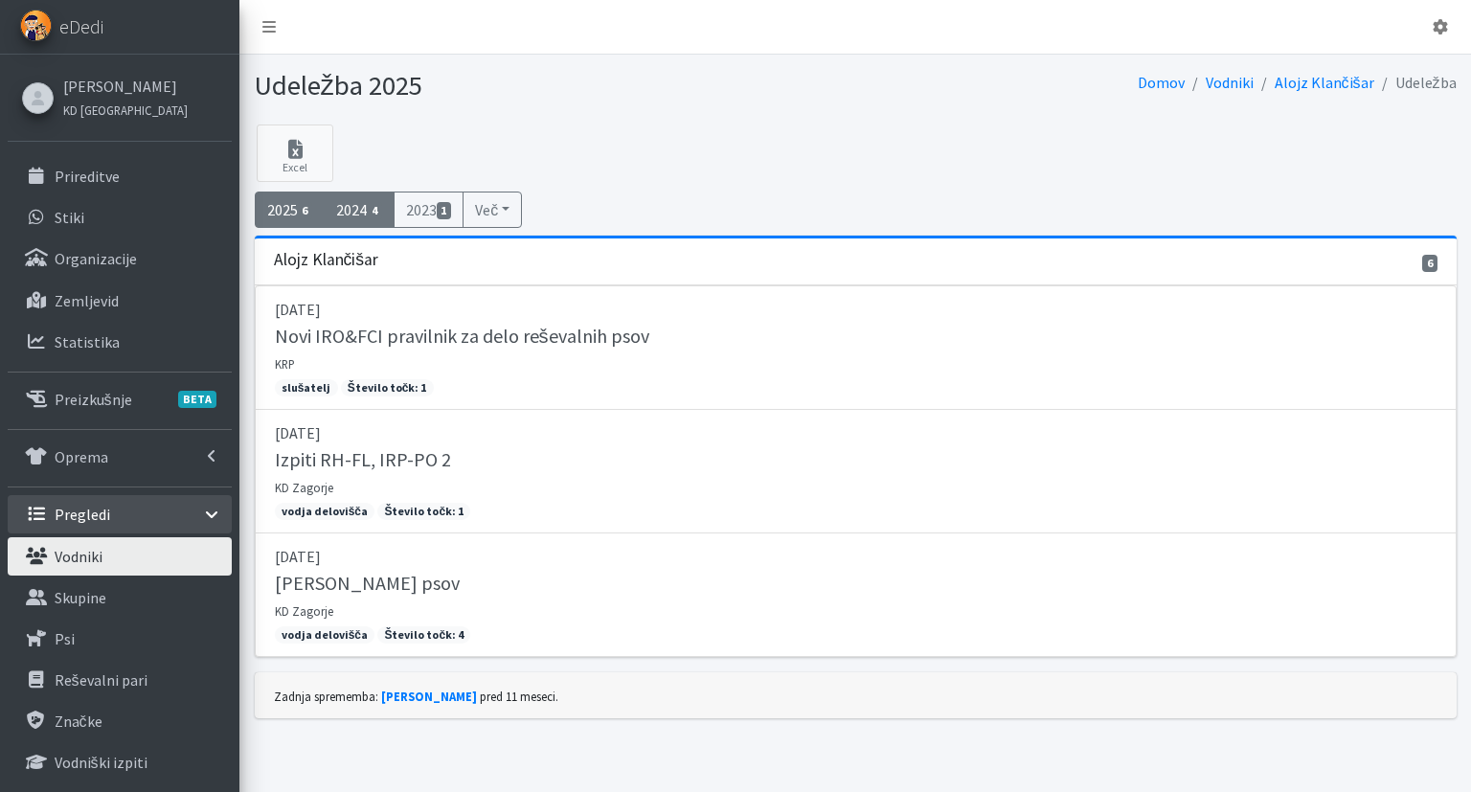
click at [356, 199] on link "2024 4" at bounding box center [359, 209] width 71 height 36
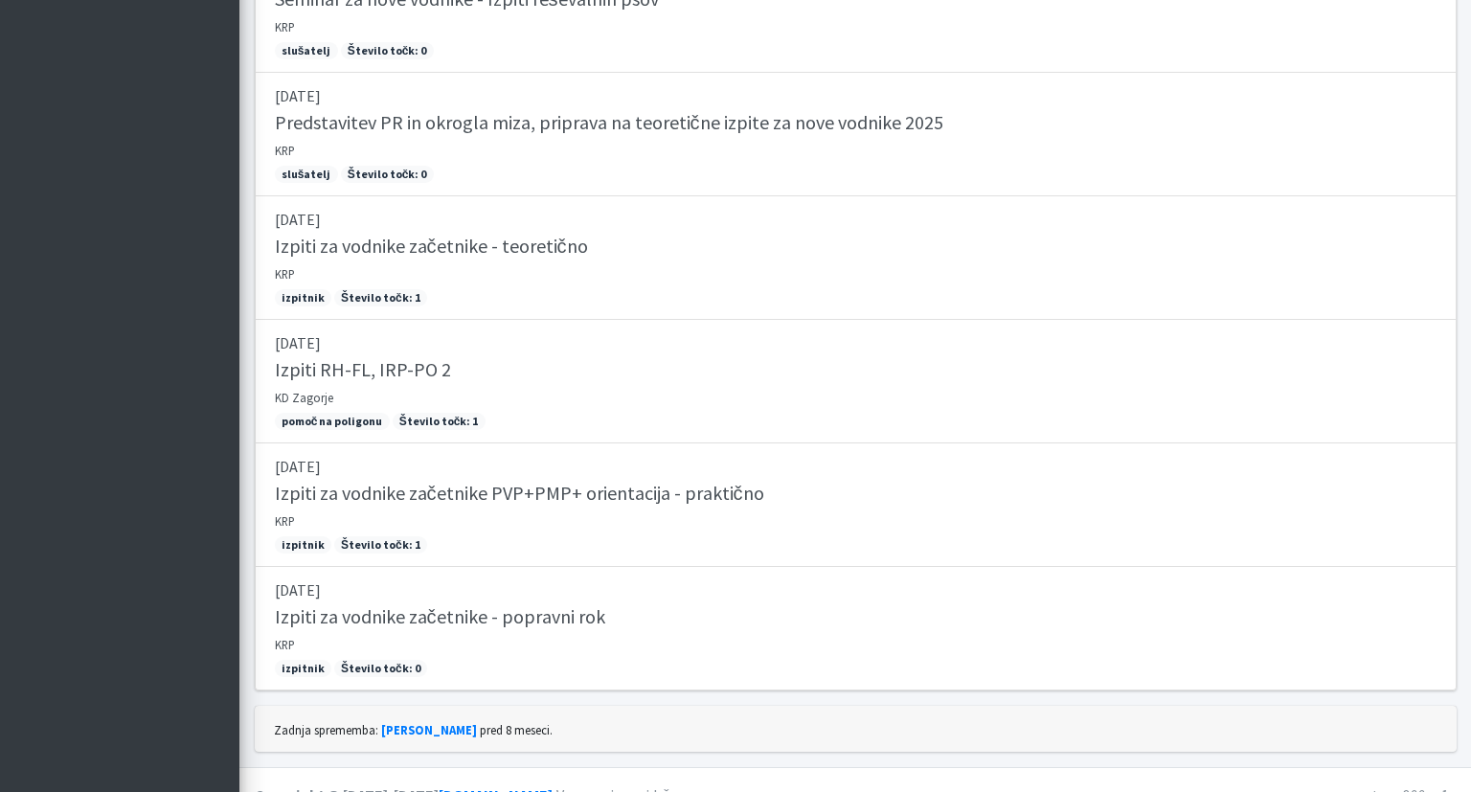
scroll to position [1842, 0]
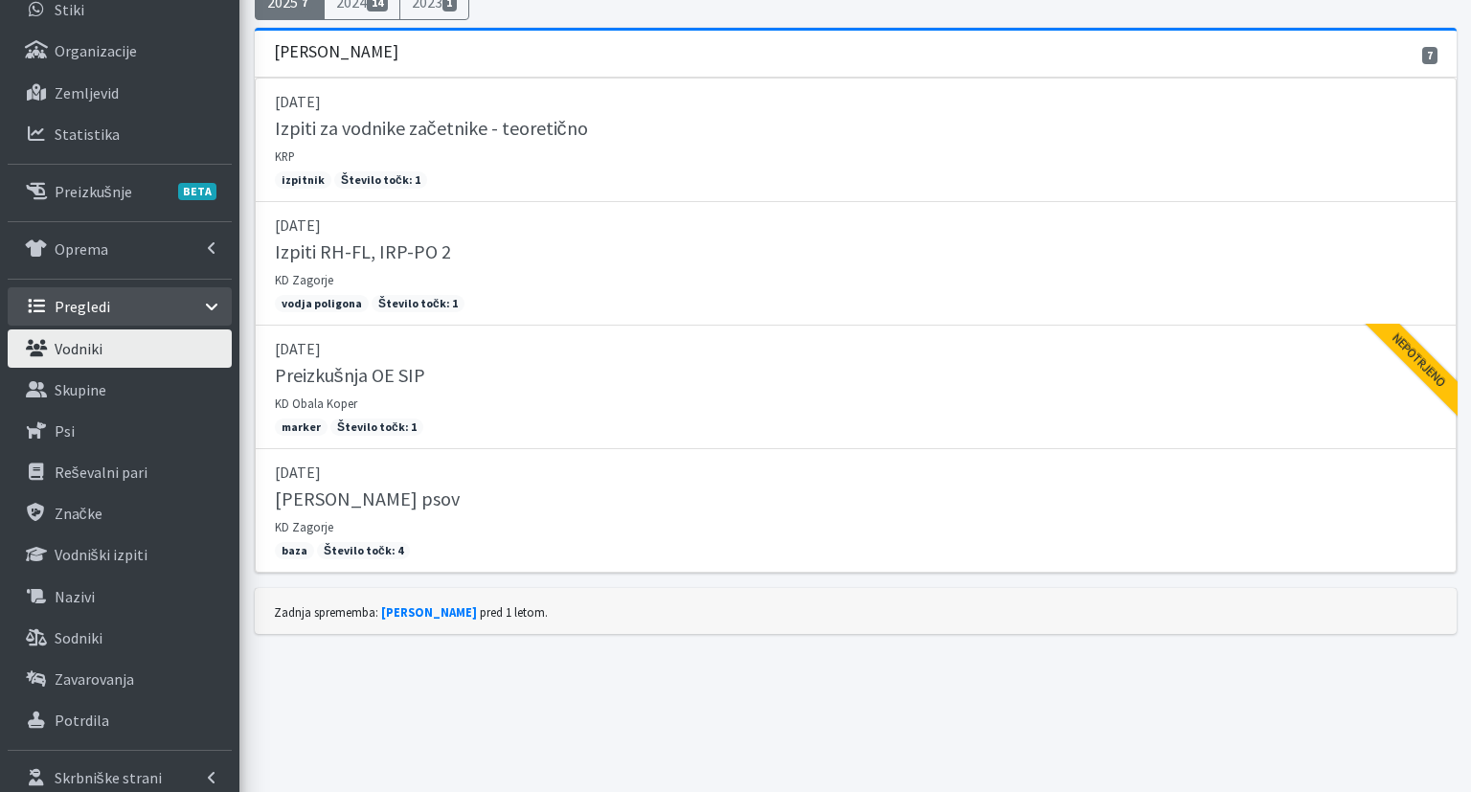
scroll to position [272, 0]
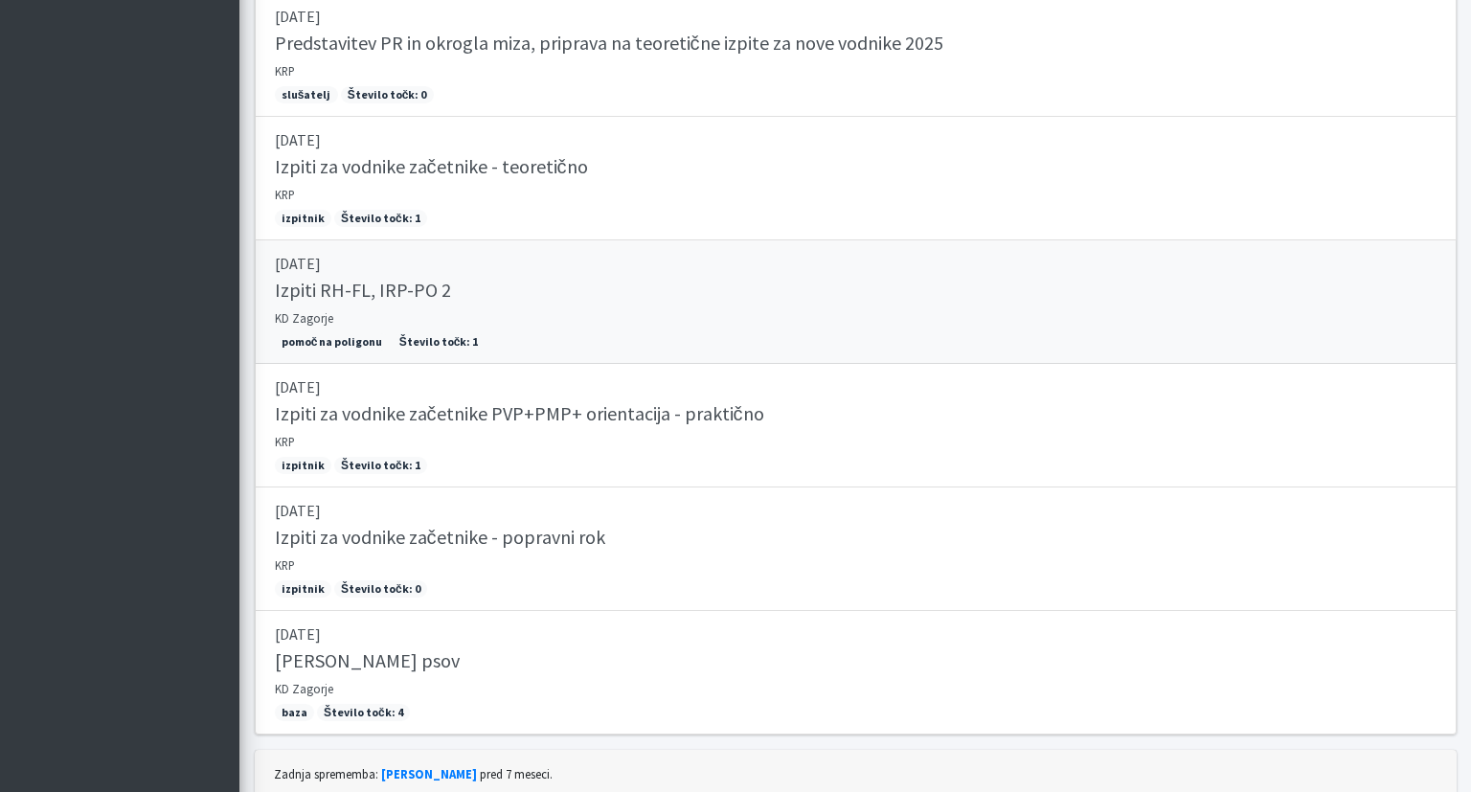
scroll to position [2089, 0]
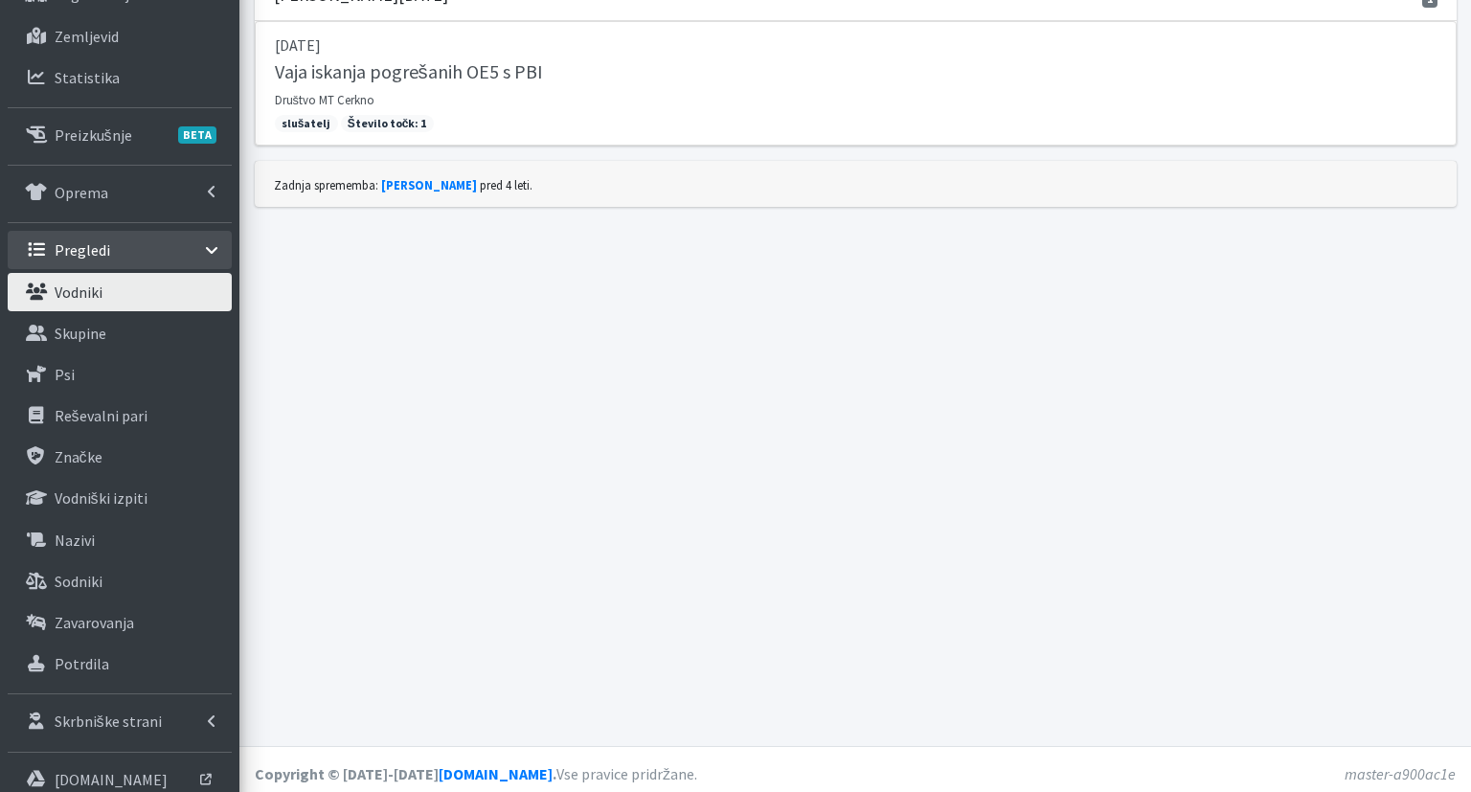
scroll to position [272, 0]
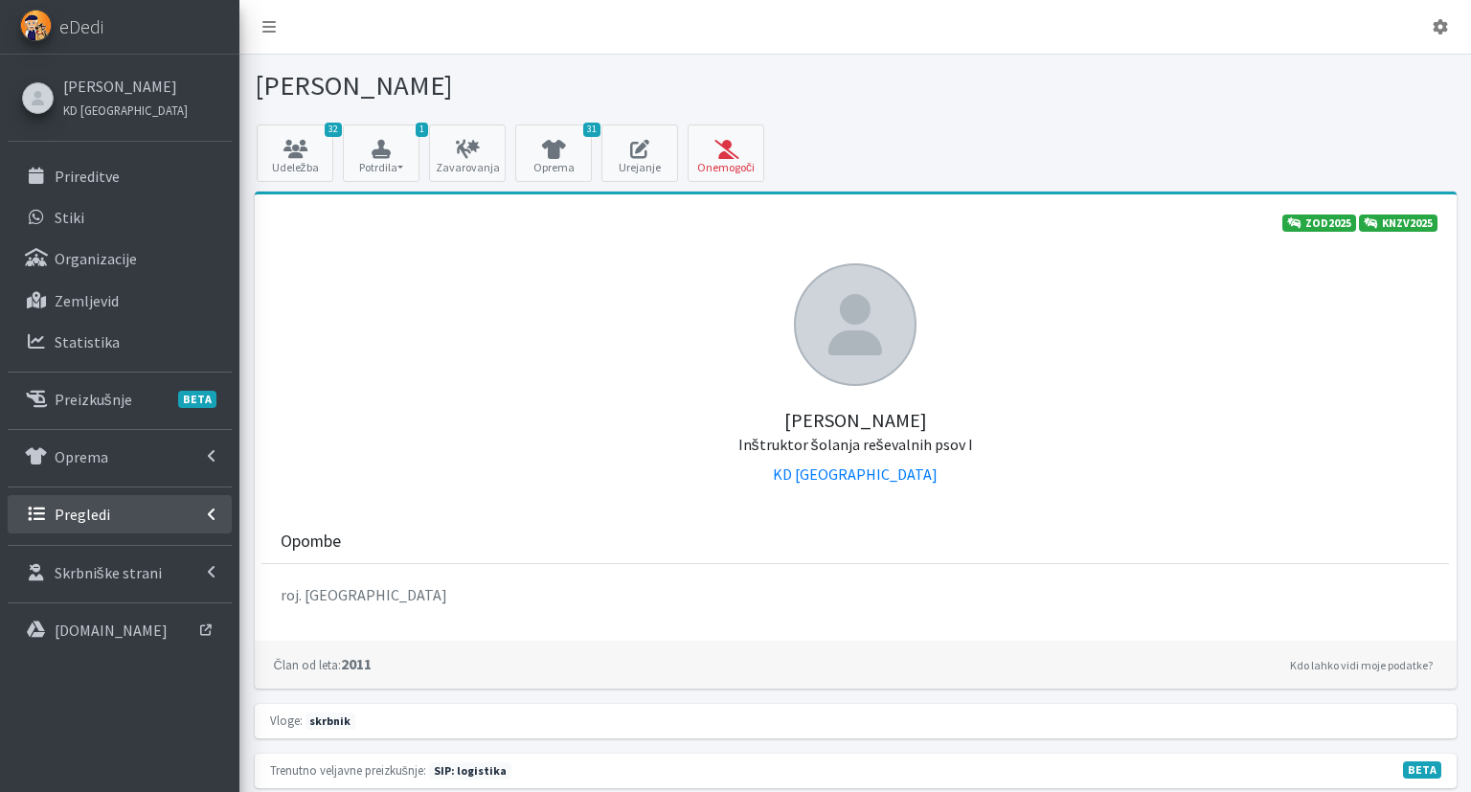
click at [107, 512] on link "Pregledi" at bounding box center [120, 514] width 224 height 38
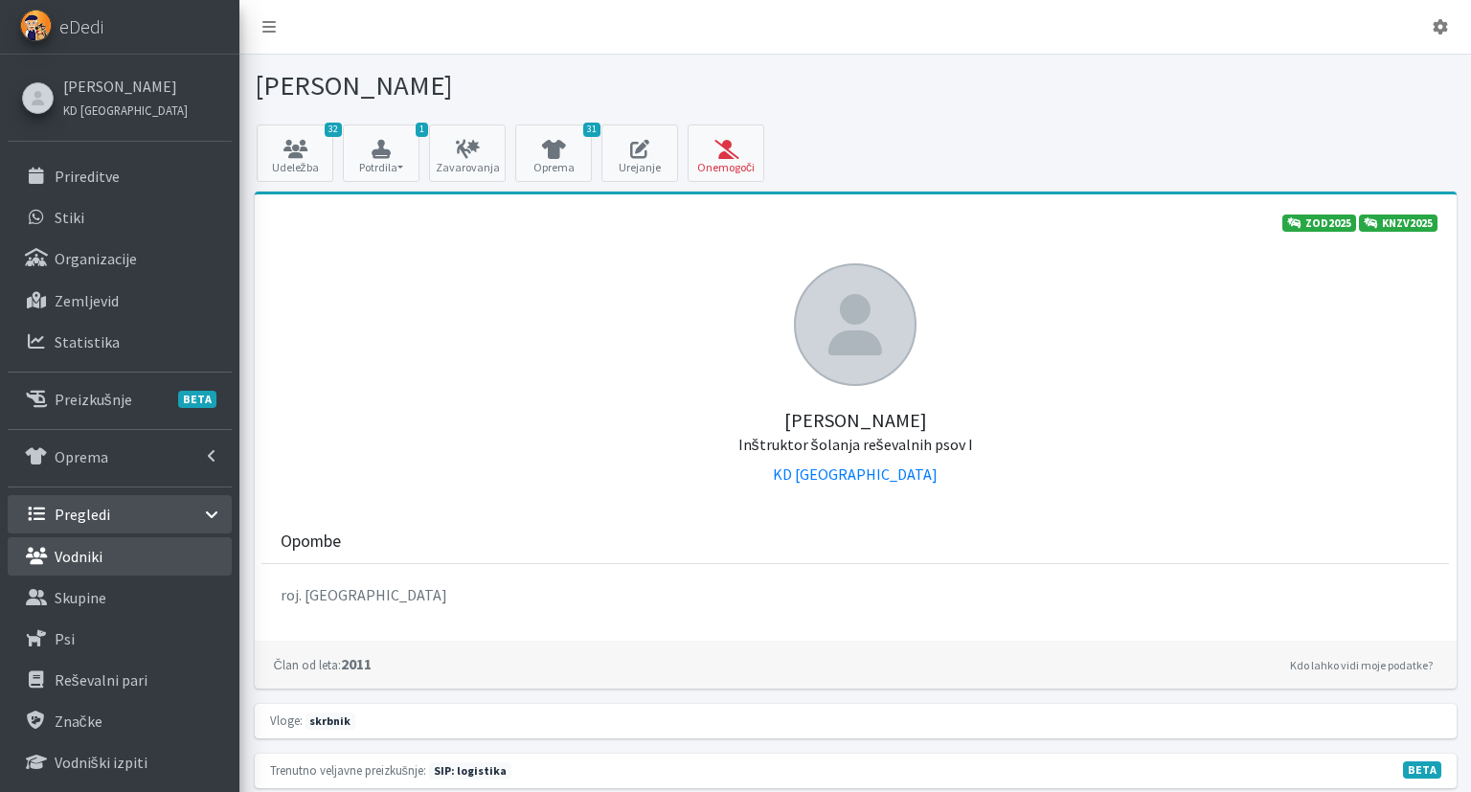
click at [161, 562] on link "Vodniki" at bounding box center [120, 556] width 224 height 38
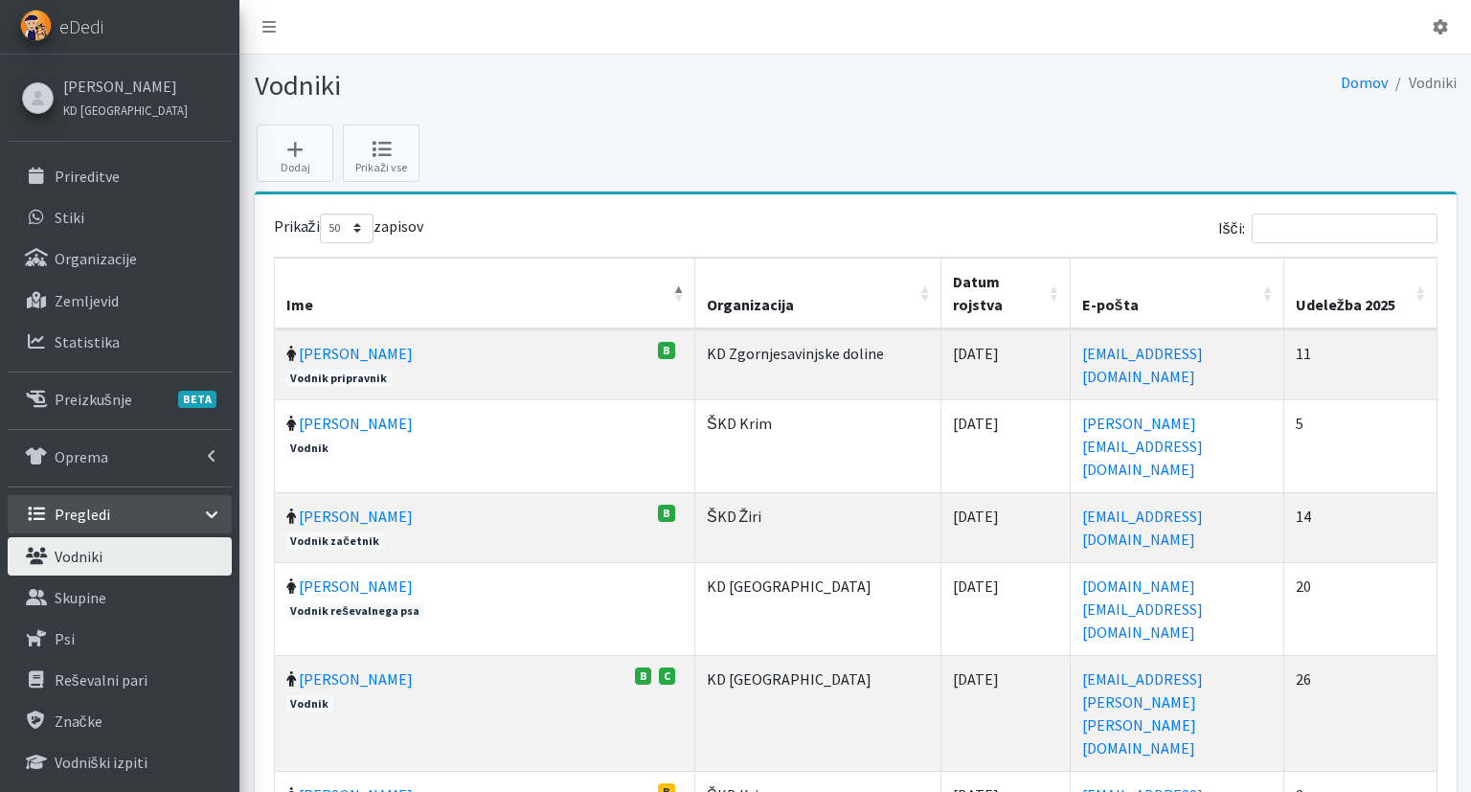
select select "50"
click at [1297, 222] on input "Išči:" at bounding box center [1344, 229] width 186 height 30
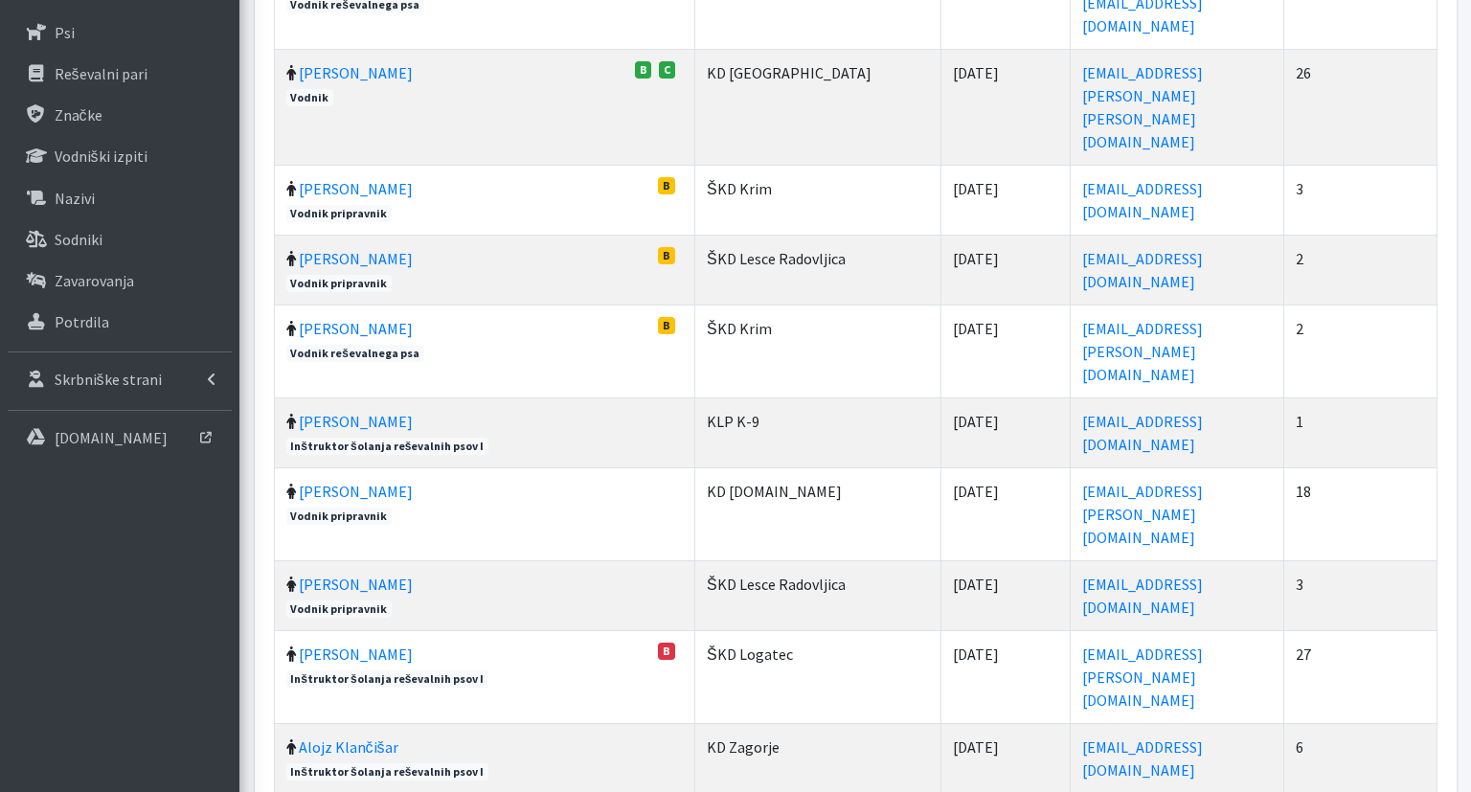
scroll to position [202, 0]
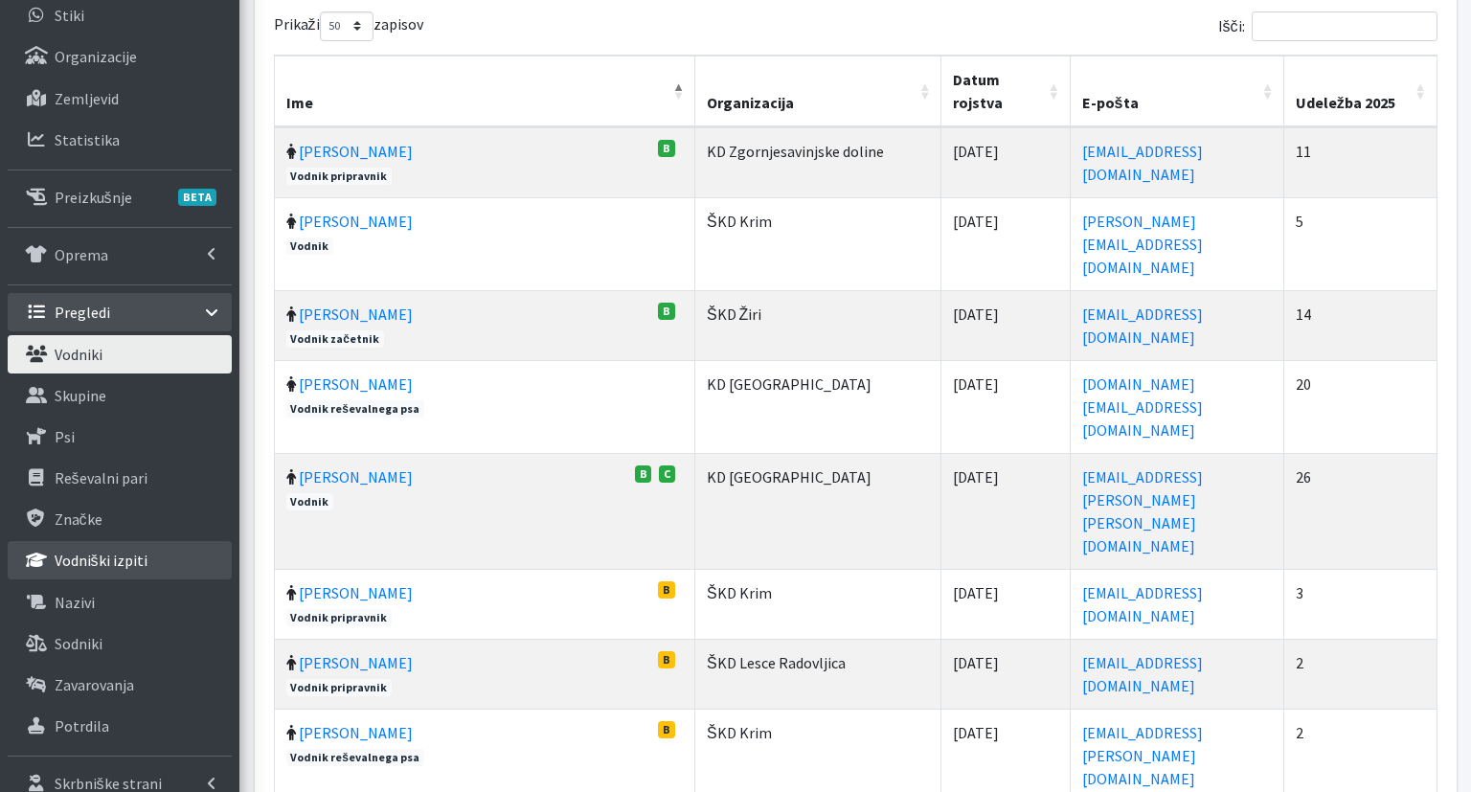
click at [132, 561] on p "Vodniški izpiti" at bounding box center [101, 560] width 93 height 19
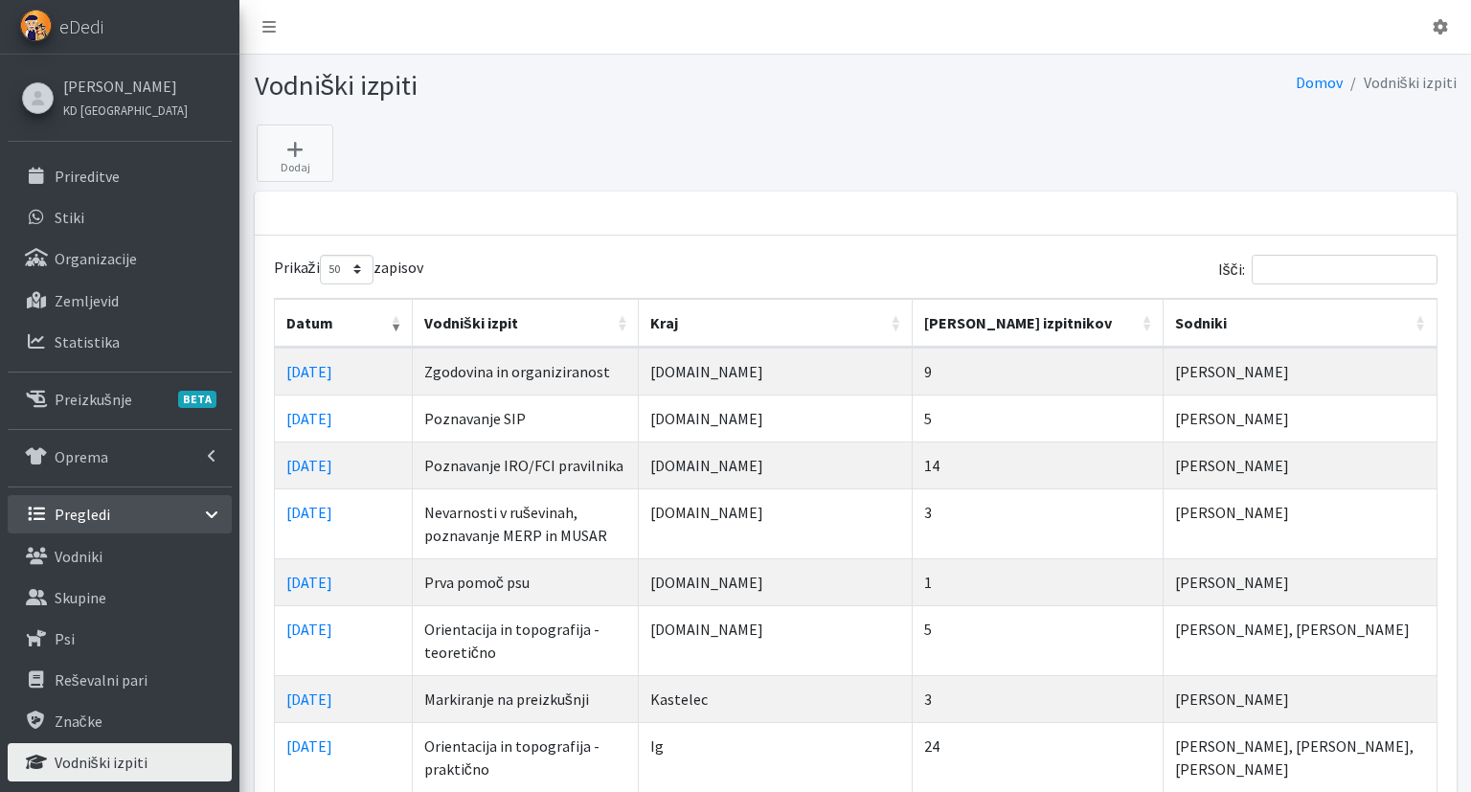
select select "50"
click at [1320, 271] on input "Išči:" at bounding box center [1344, 270] width 186 height 30
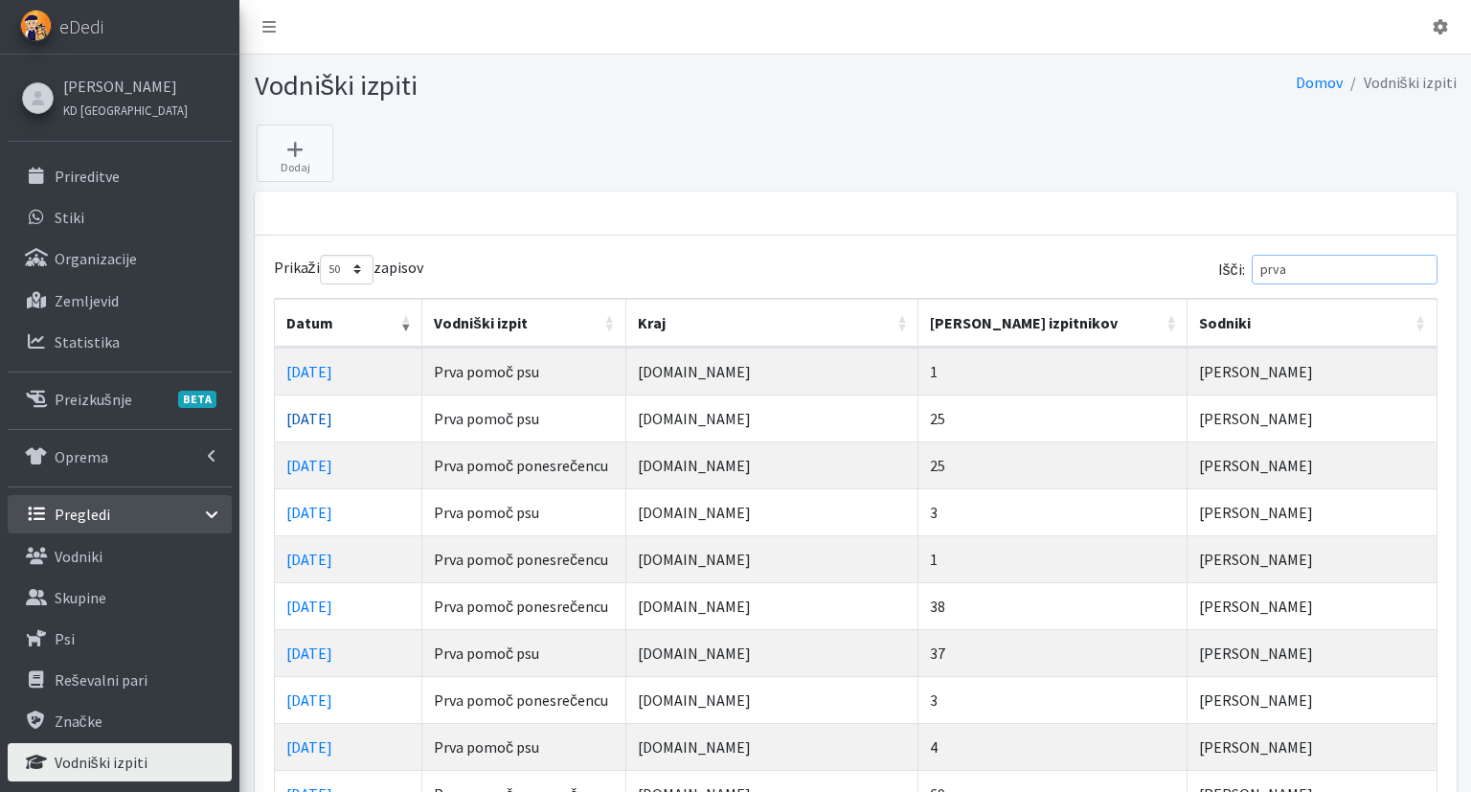
type input "prva"
click at [165, 186] on link "Prireditve" at bounding box center [120, 176] width 224 height 38
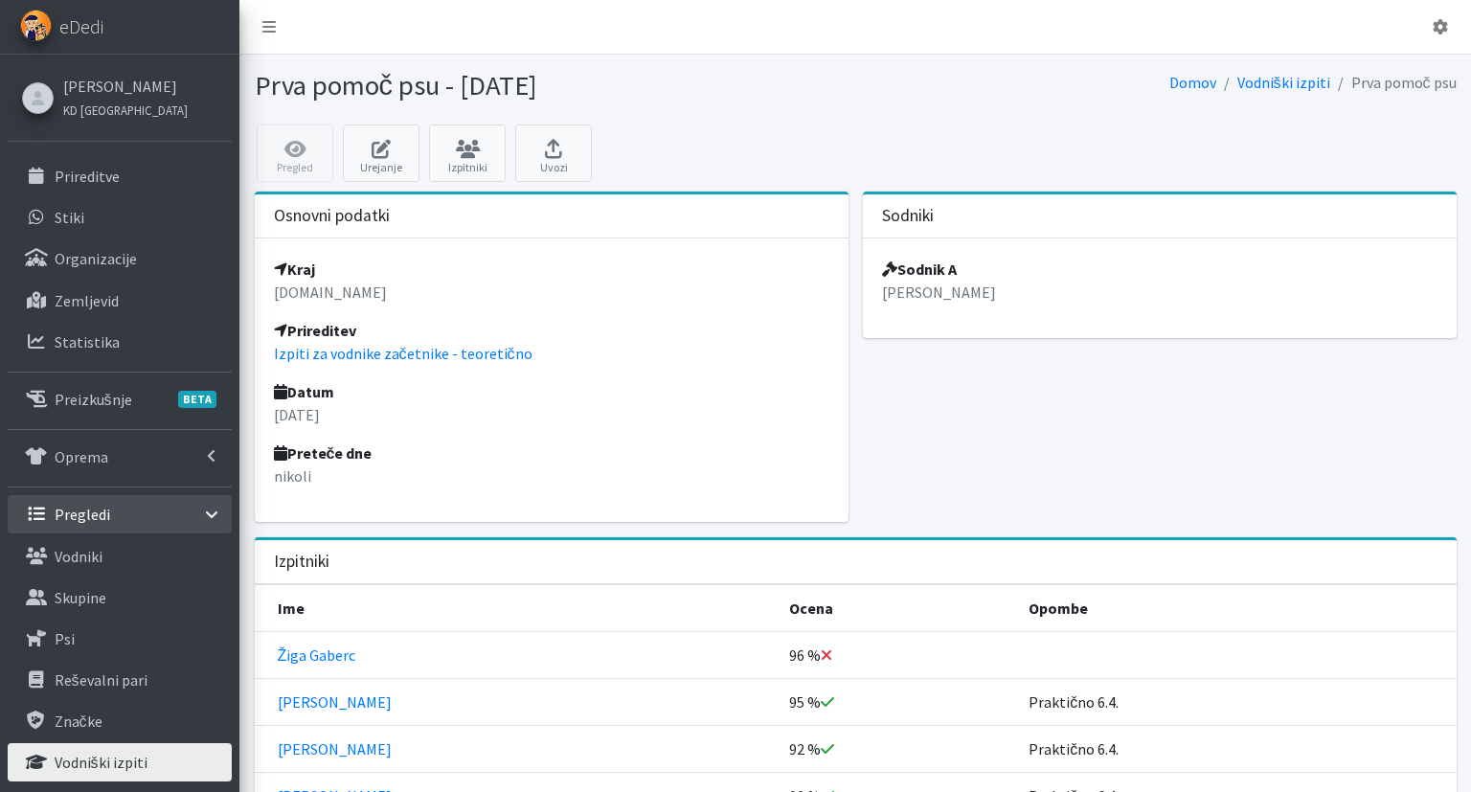
click at [1107, 452] on div "Sodniki Sodnik A [PERSON_NAME]" at bounding box center [1159, 364] width 608 height 346
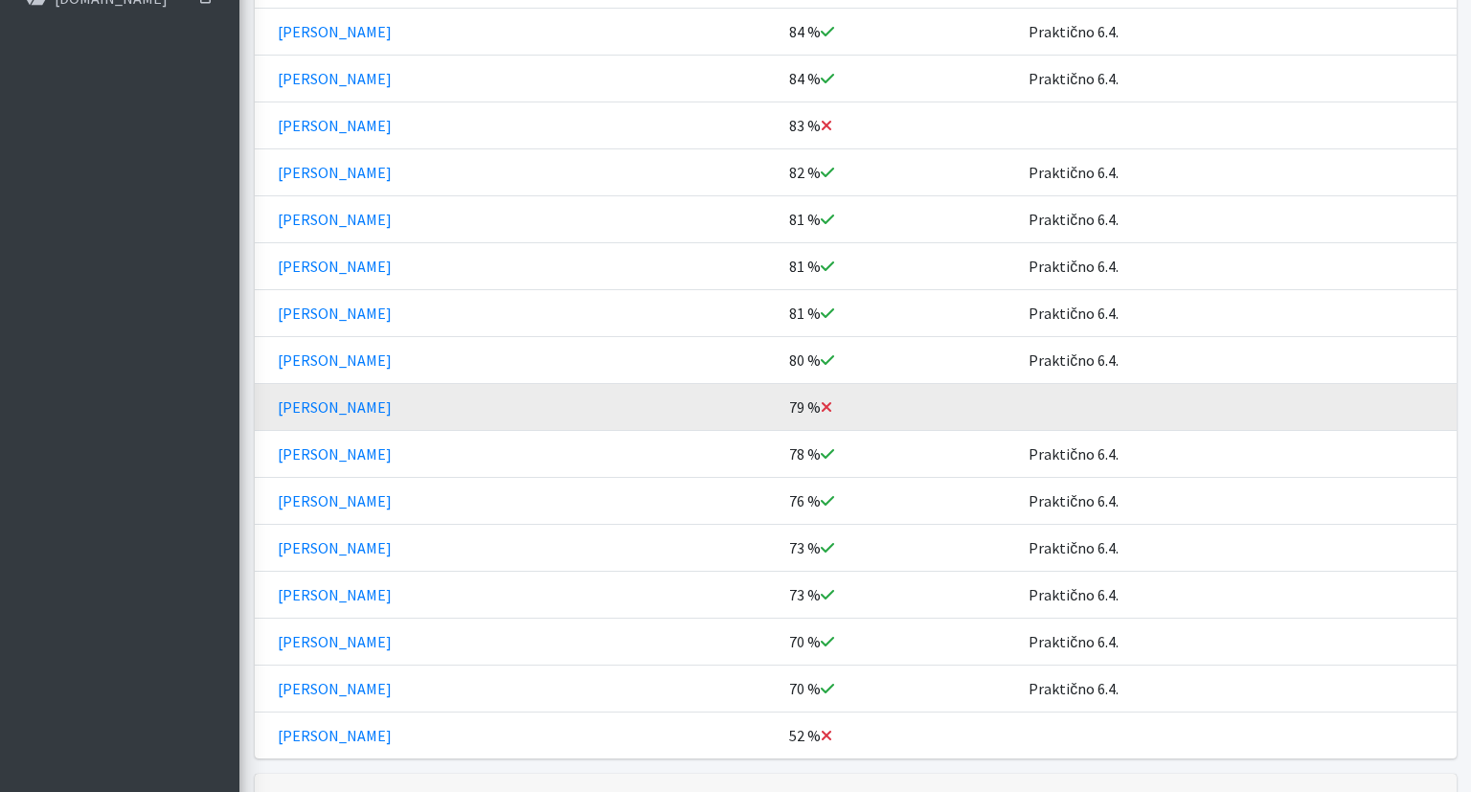
scroll to position [1135, 0]
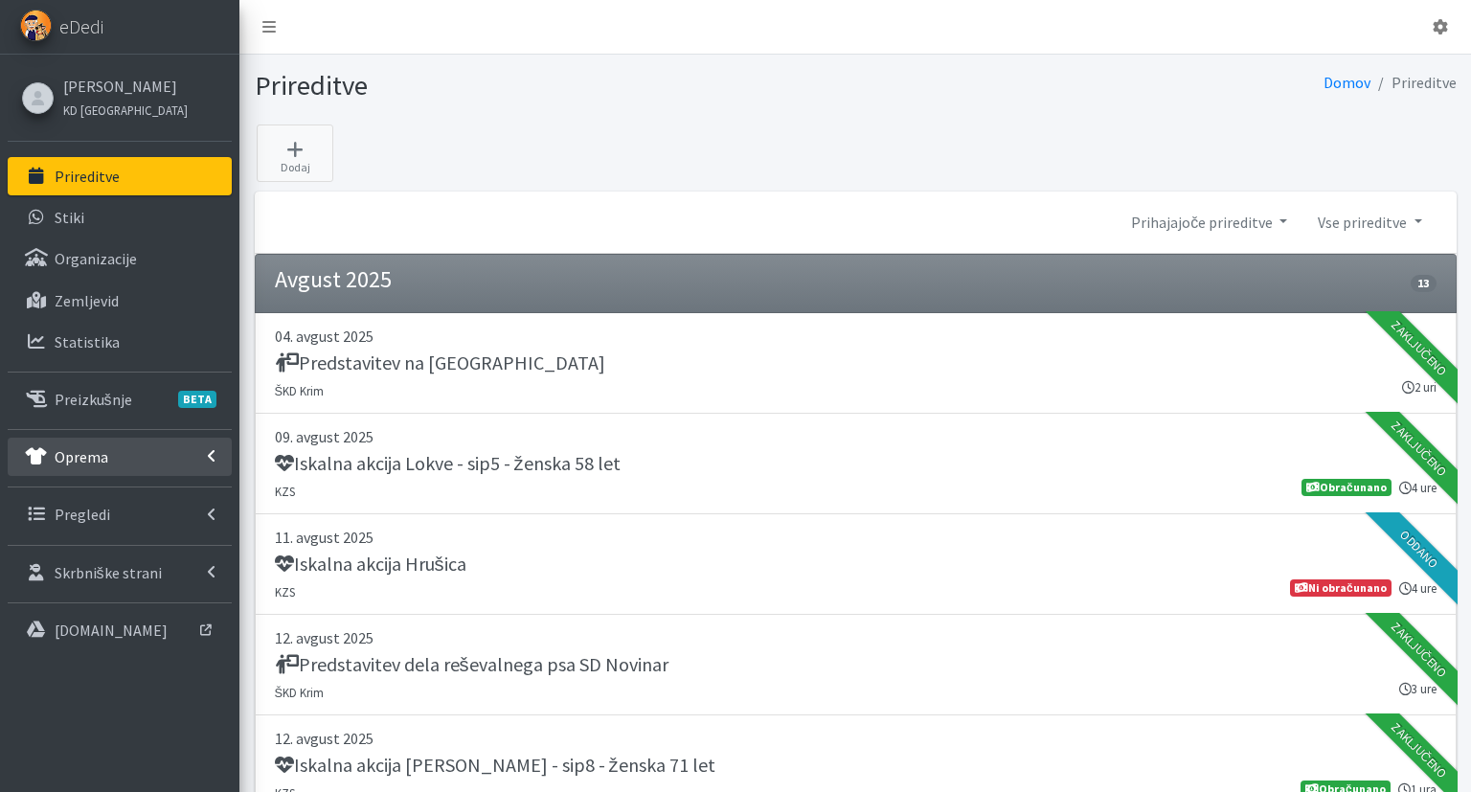
click at [90, 474] on link "Oprema" at bounding box center [120, 457] width 224 height 38
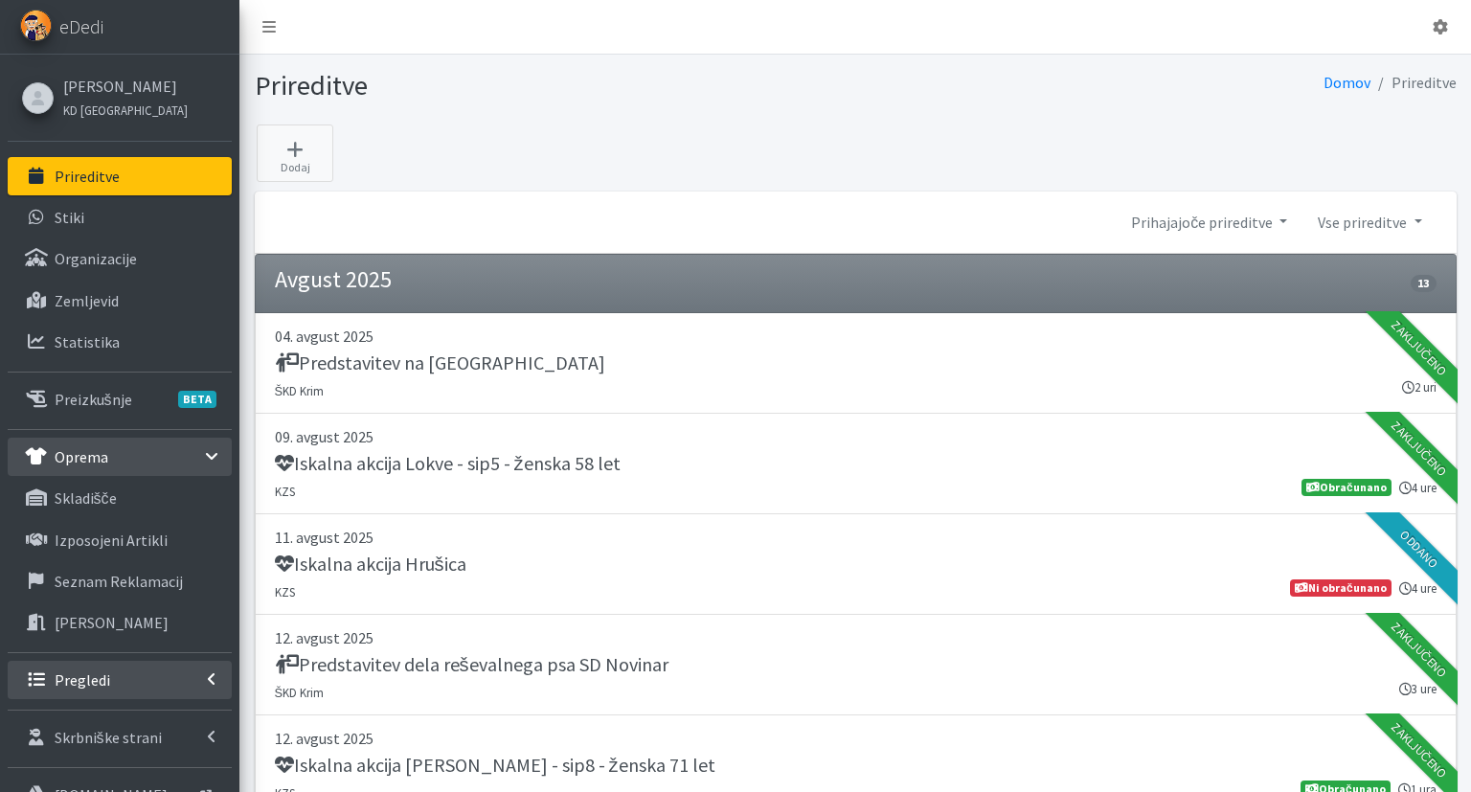
click at [94, 684] on p "Pregledi" at bounding box center [83, 679] width 56 height 19
click at [104, 709] on link "Vodniki" at bounding box center [120, 721] width 224 height 38
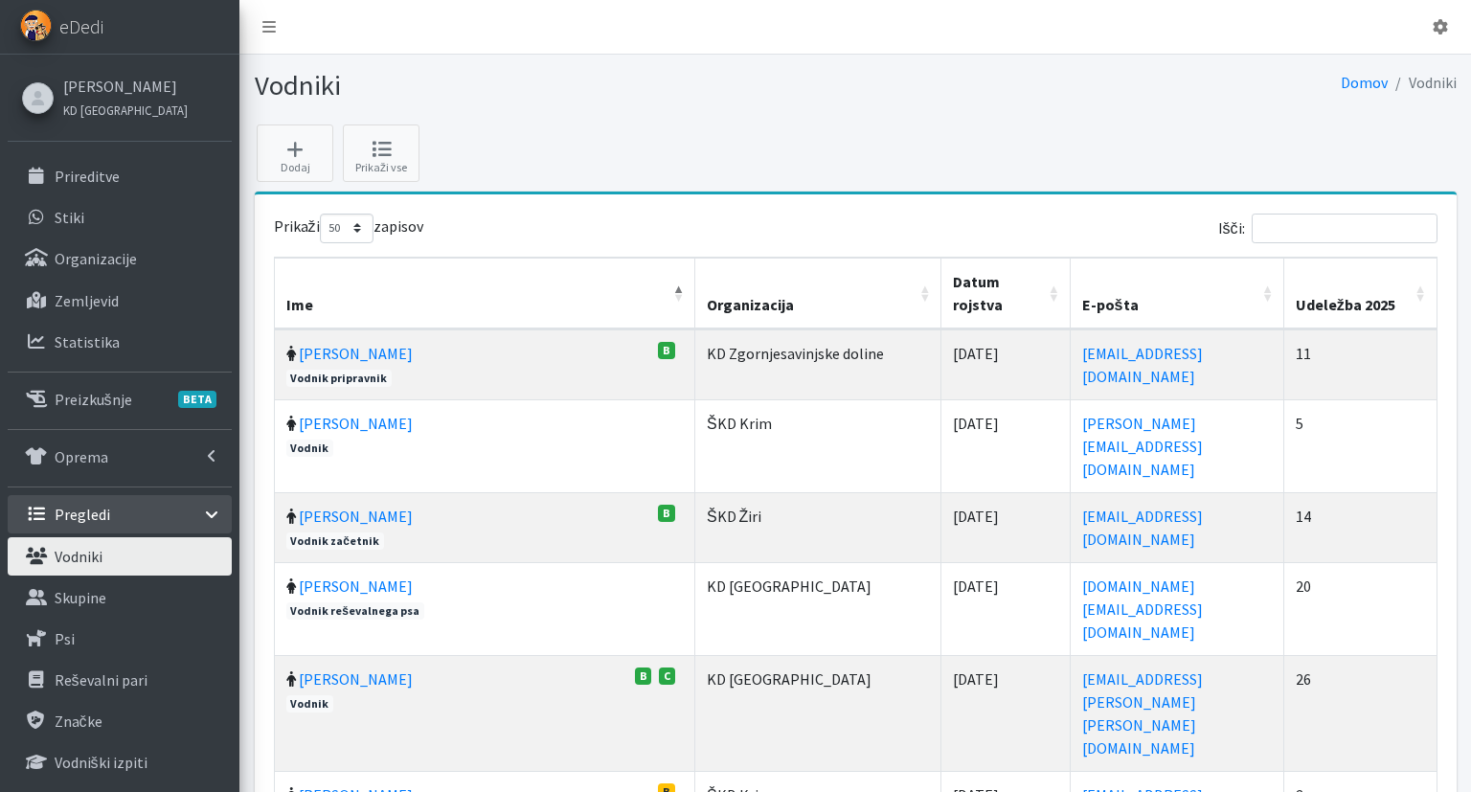
select select "50"
click at [1277, 225] on input "Išči:" at bounding box center [1344, 229] width 186 height 30
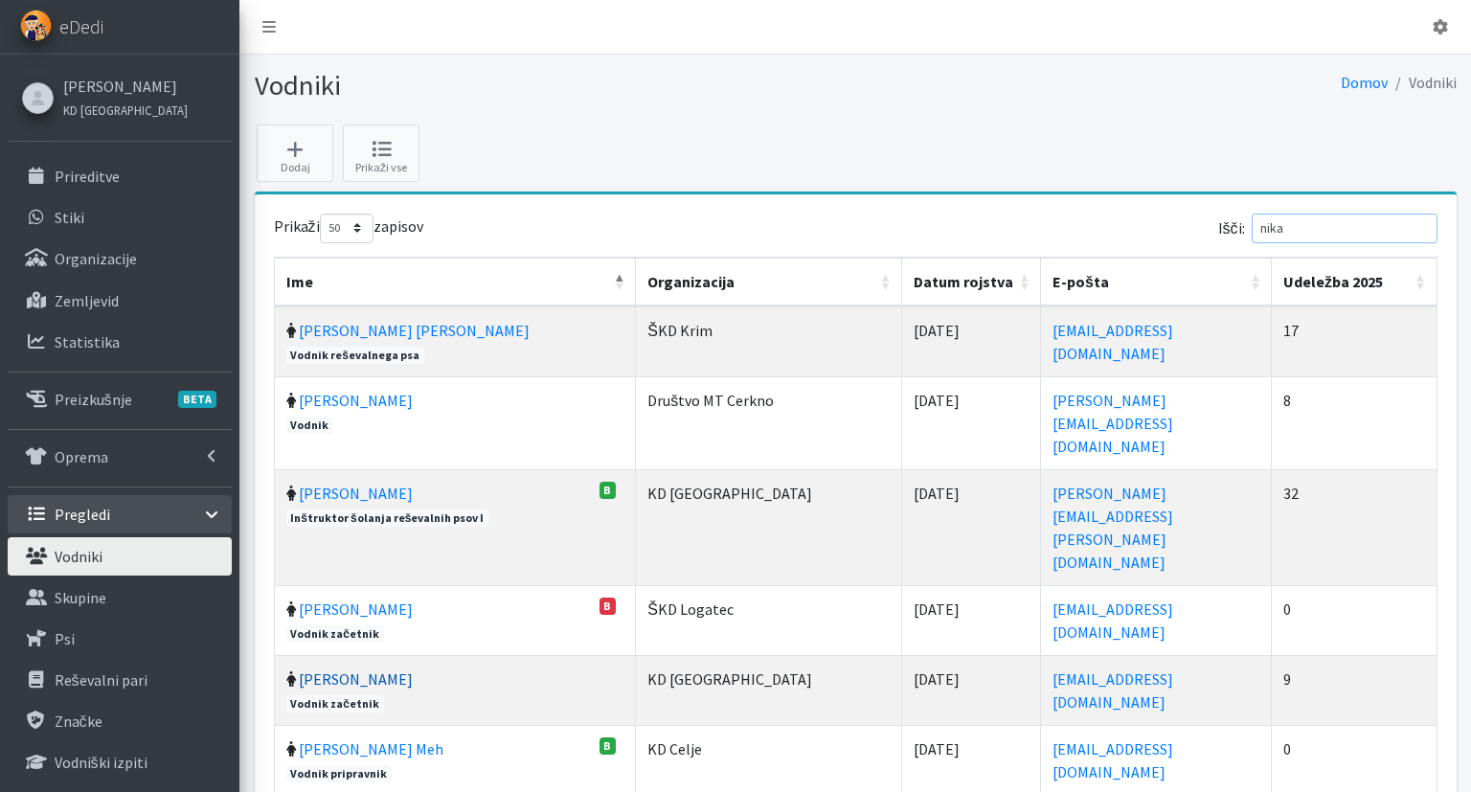
type input "nika"
click at [326, 669] on link "[PERSON_NAME]" at bounding box center [356, 678] width 114 height 19
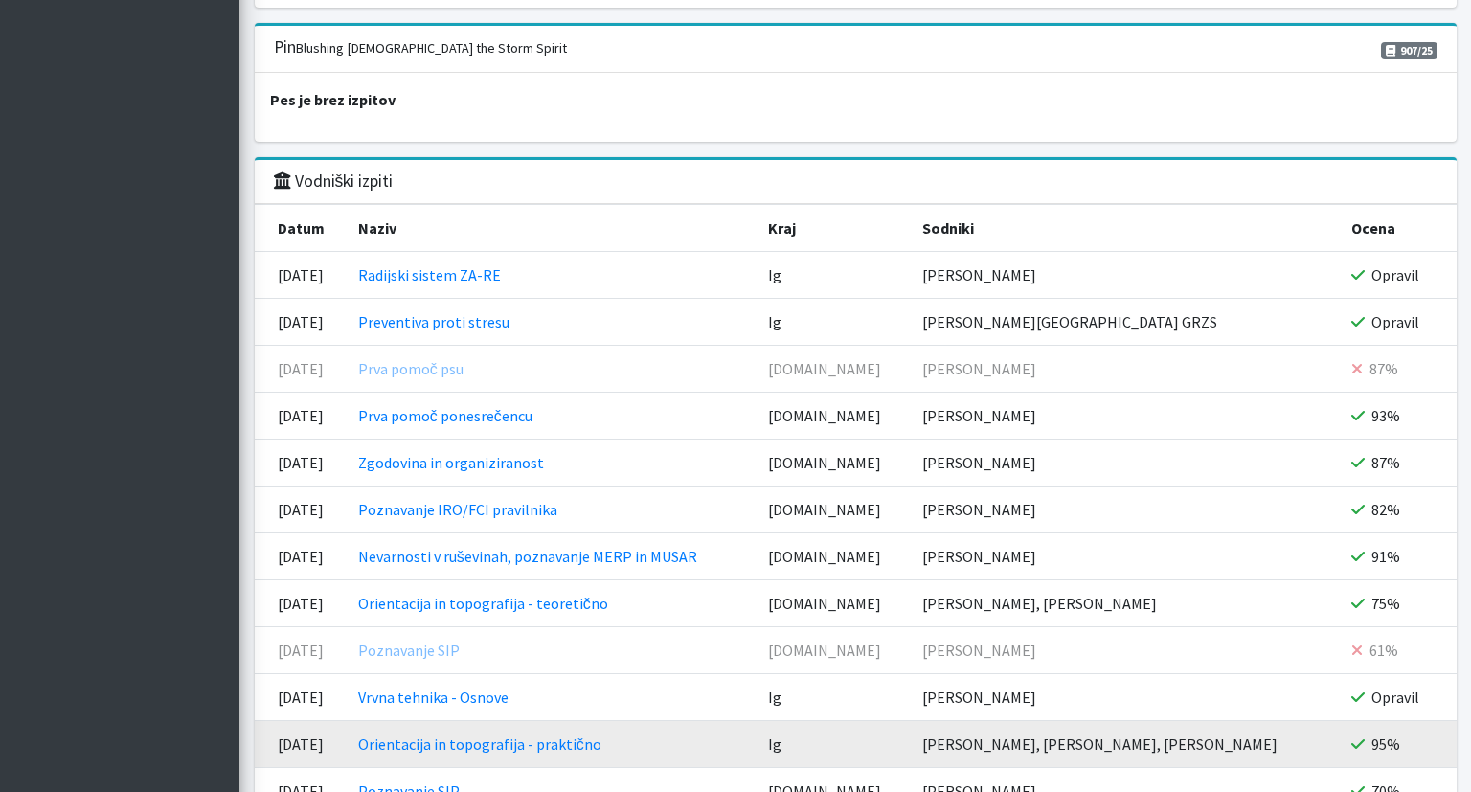
scroll to position [2139, 0]
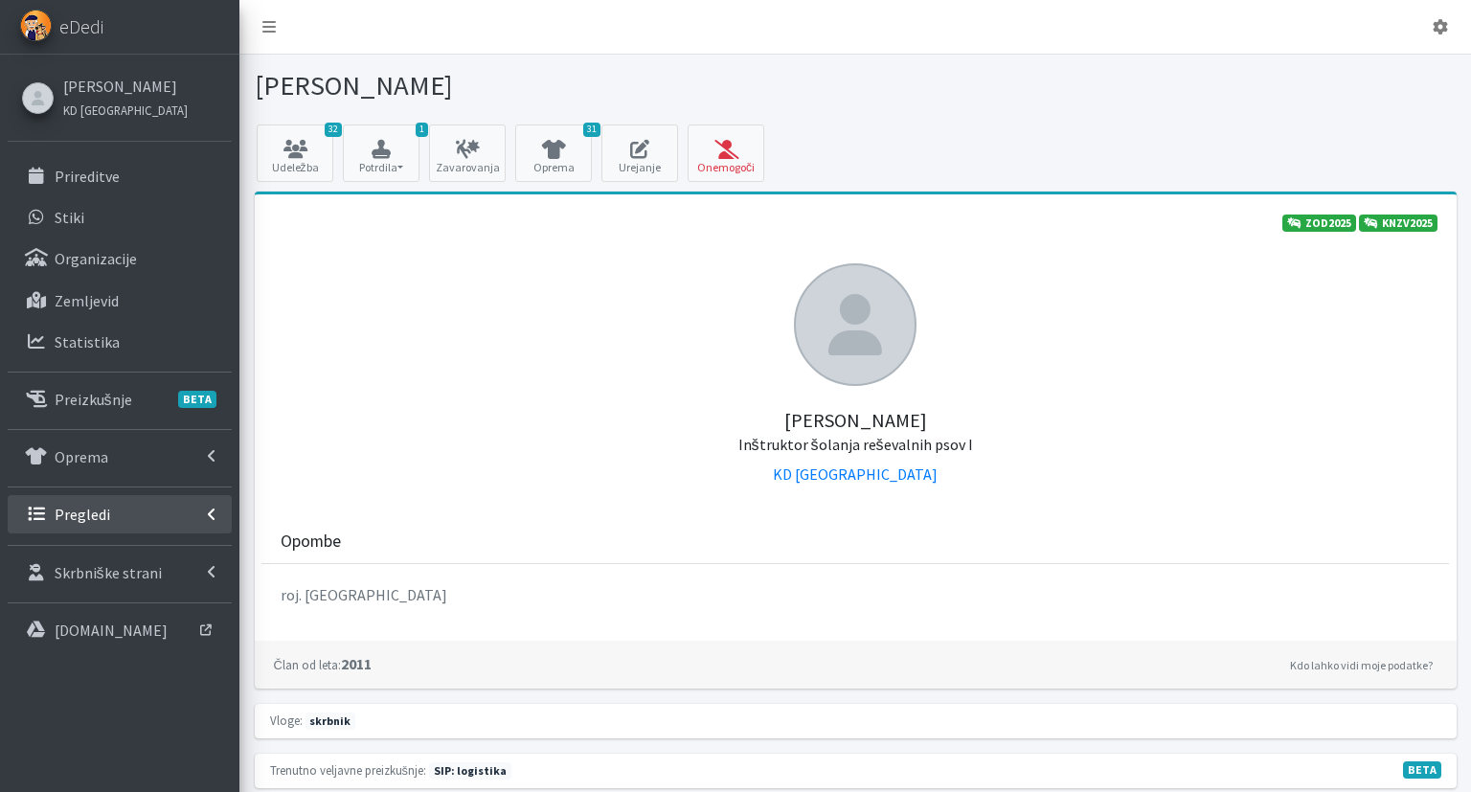
click at [111, 511] on link "Pregledi" at bounding box center [120, 514] width 224 height 38
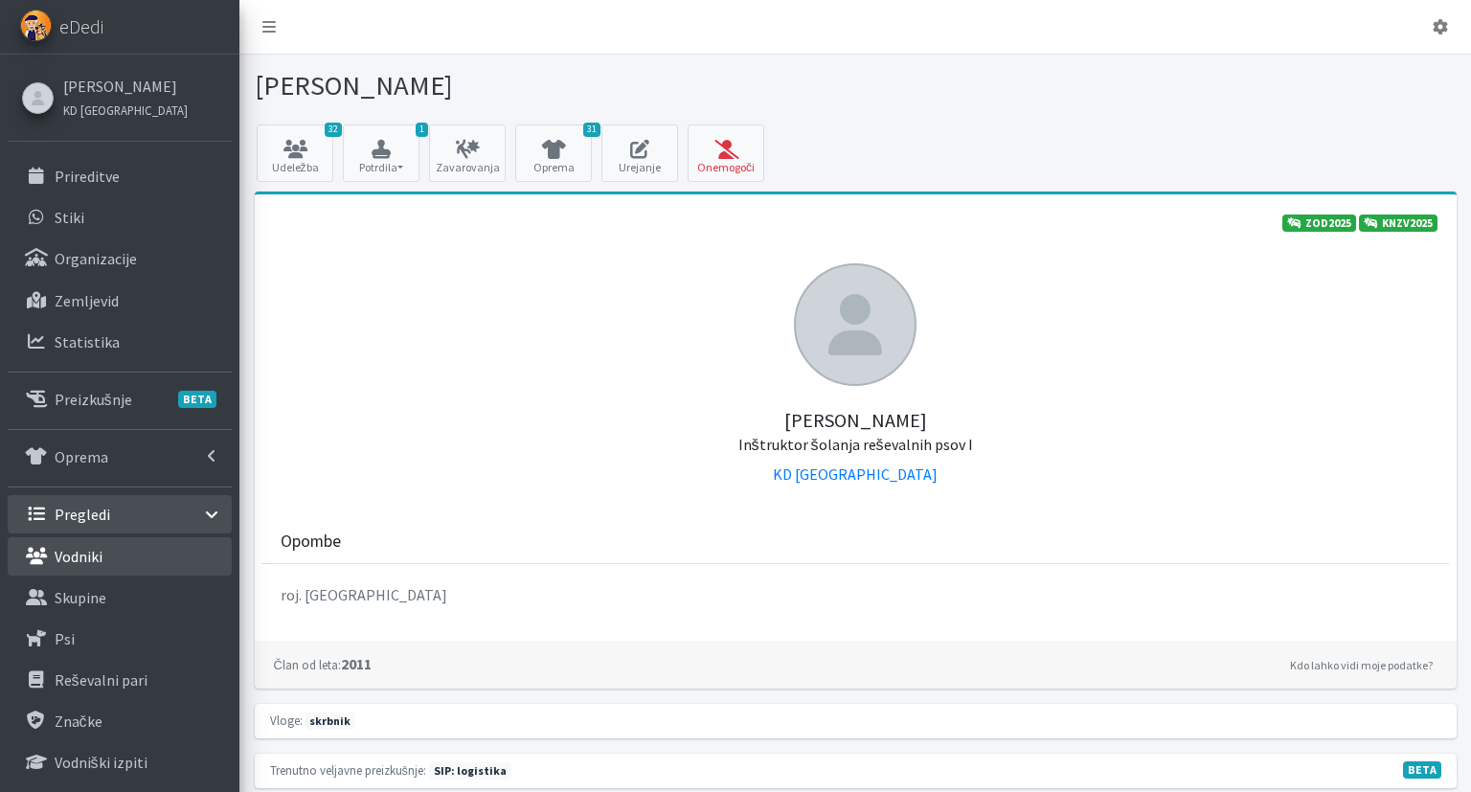
click at [140, 550] on link "Vodniki" at bounding box center [120, 556] width 224 height 38
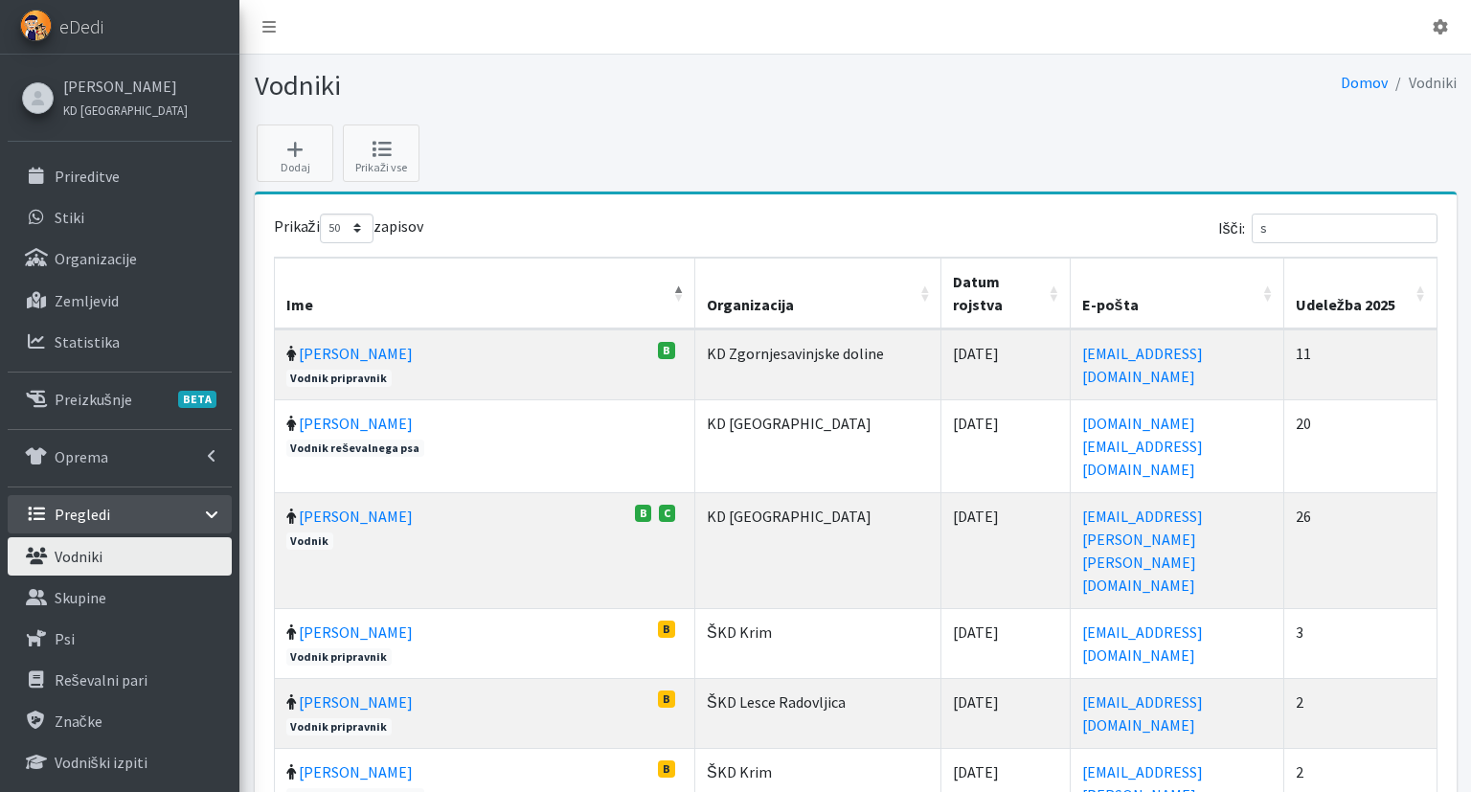
select select "50"
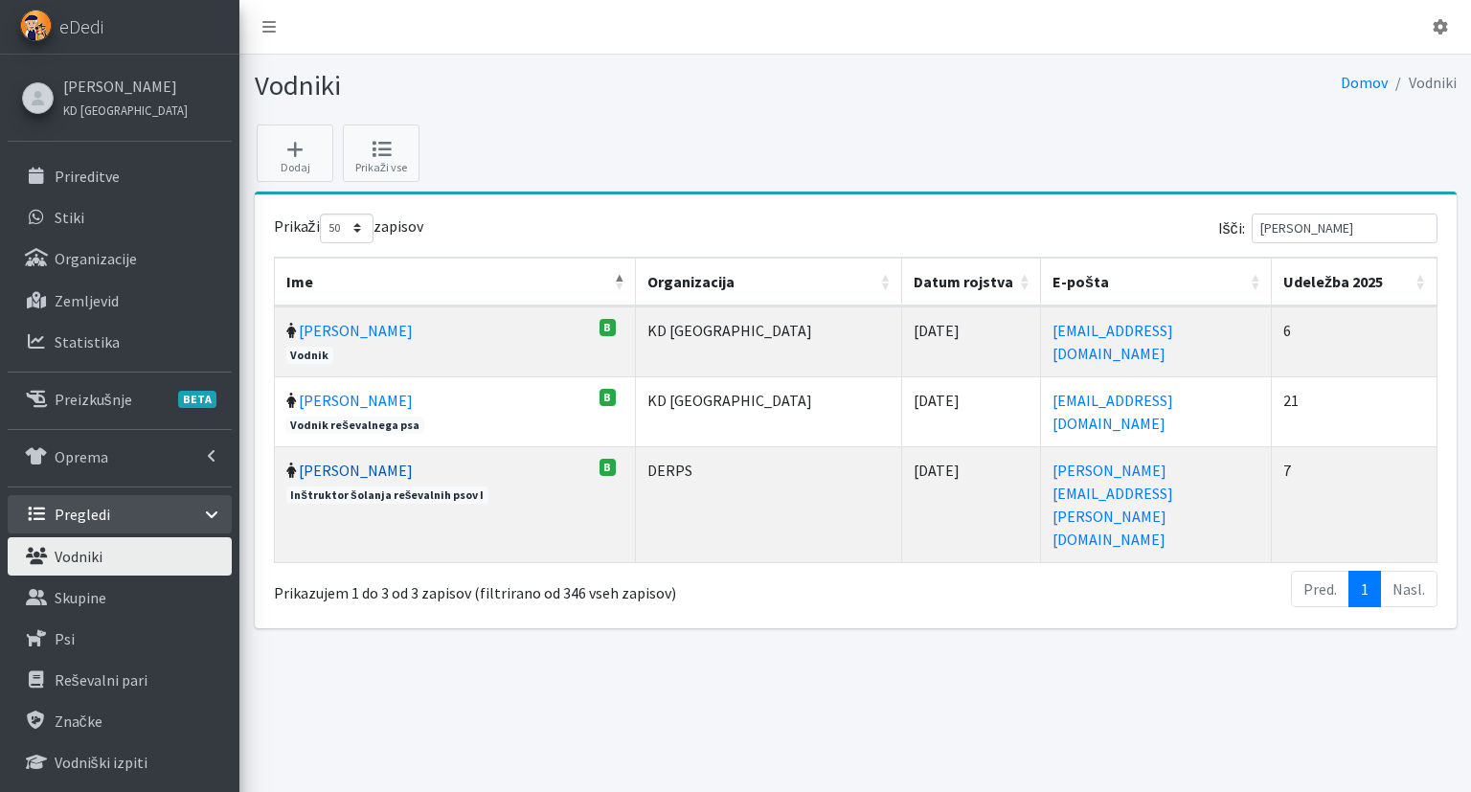
type input "sara"
click at [354, 474] on link "[PERSON_NAME]" at bounding box center [356, 470] width 114 height 19
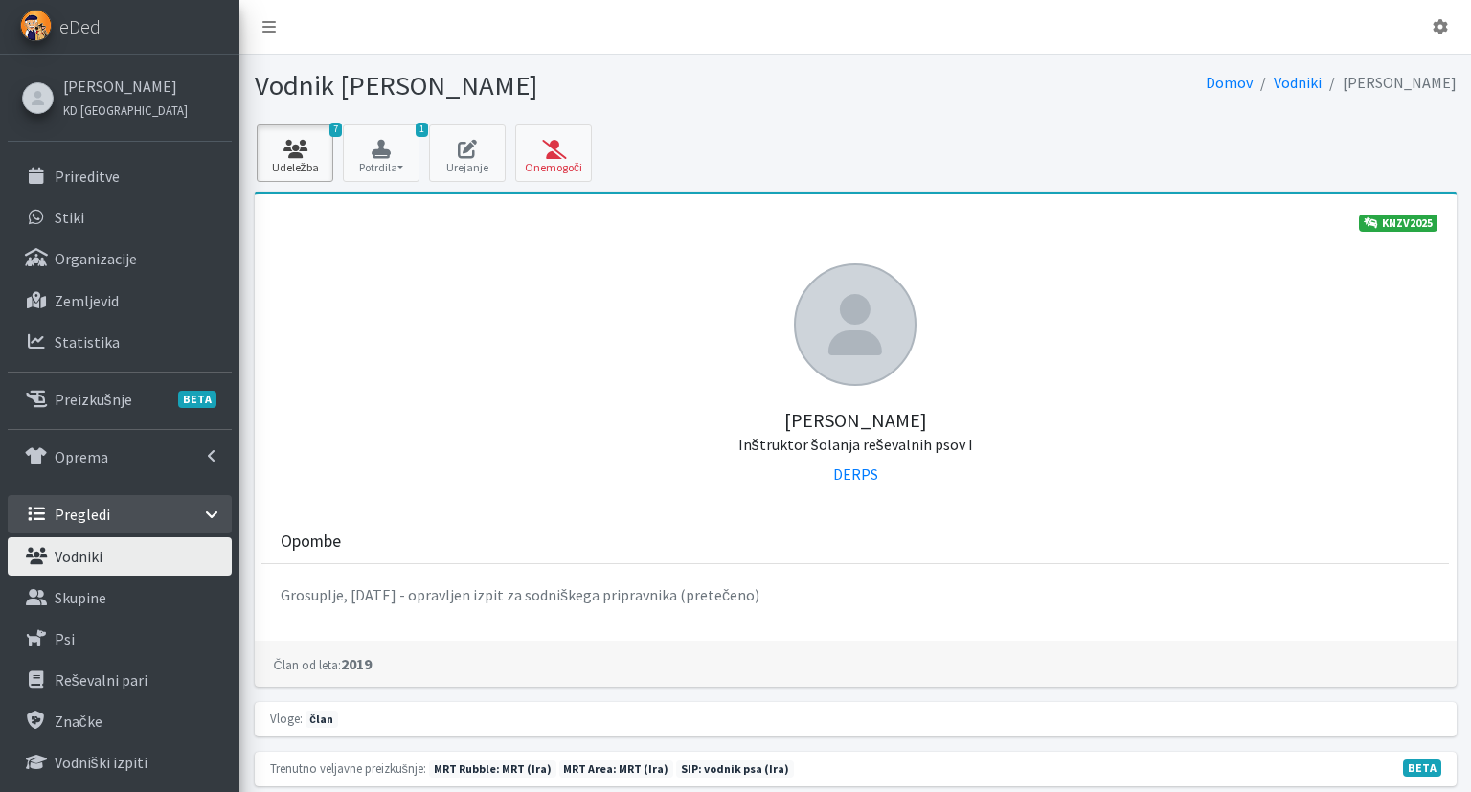
click at [312, 169] on link "7 Udeležba" at bounding box center [295, 152] width 77 height 57
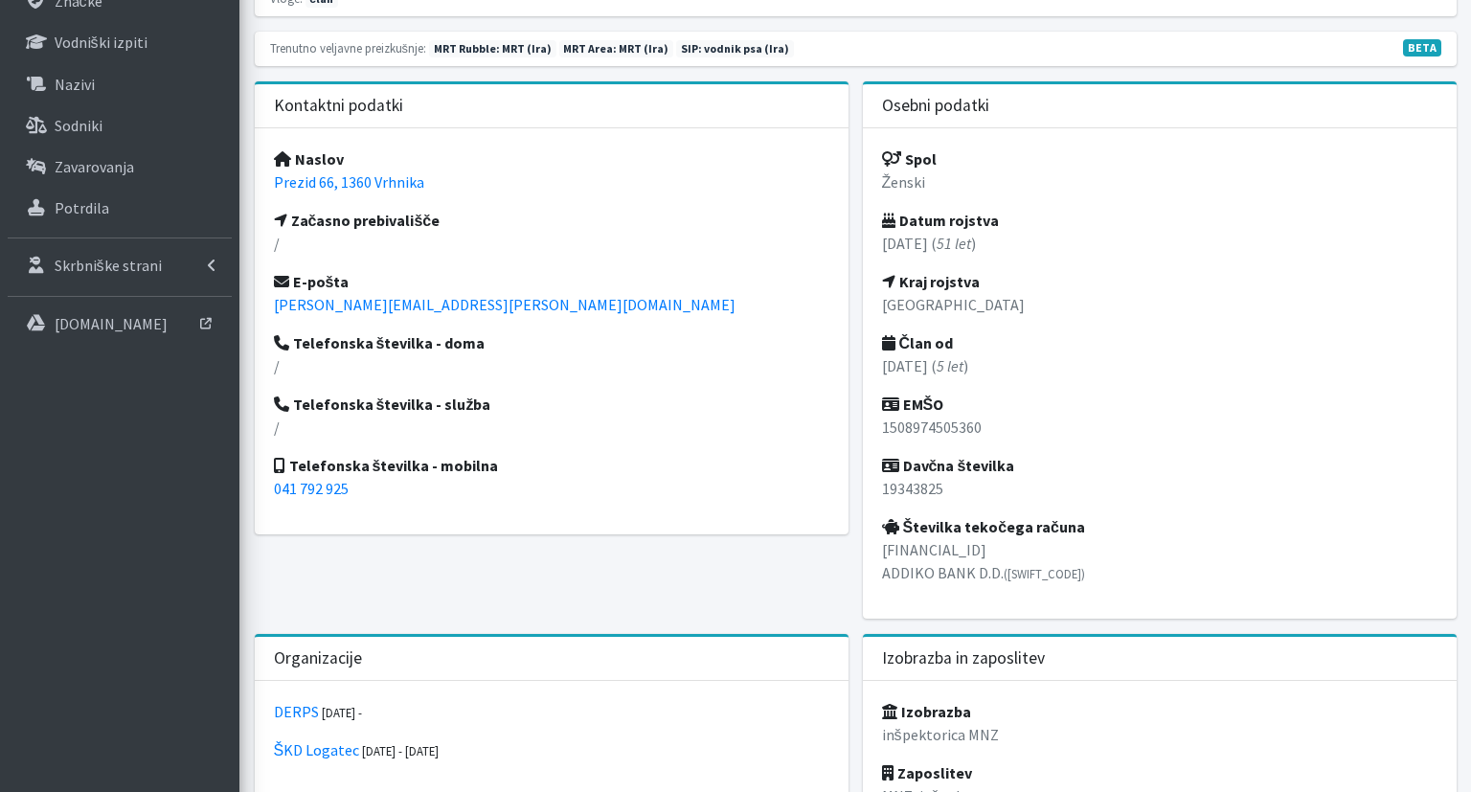
scroll to position [808, 0]
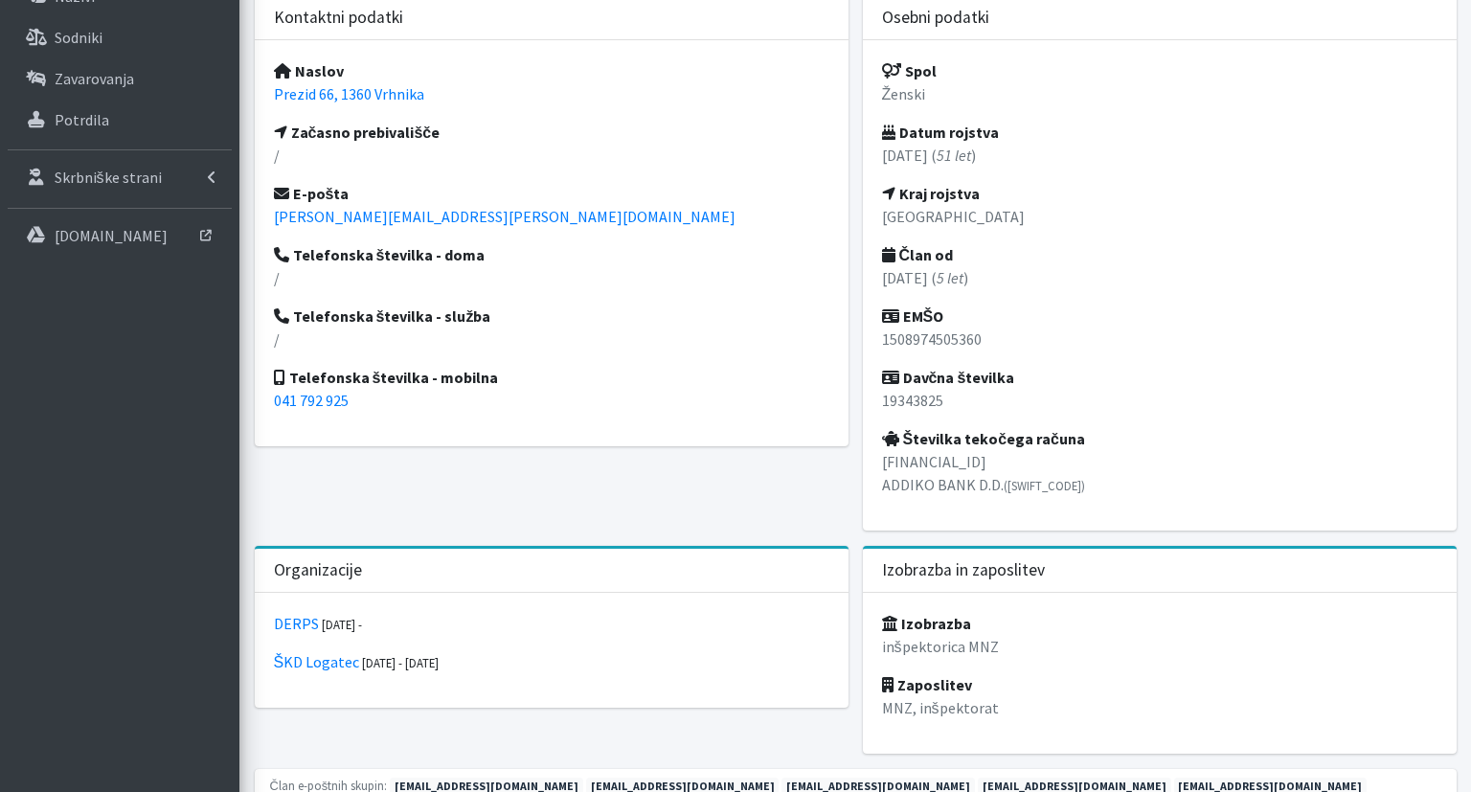
drag, startPoint x: 429, startPoint y: 92, endPoint x: 260, endPoint y: 92, distance: 168.5
click at [260, 92] on div "Naslov Prezid 66, 1360 [GEOGRAPHIC_DATA] Začasno prebivališče / E-pošta [EMAIL_…" at bounding box center [552, 243] width 594 height 406
copy link "Prezid 66, 1360 Vrhnika"
